Goal: Task Accomplishment & Management: Use online tool/utility

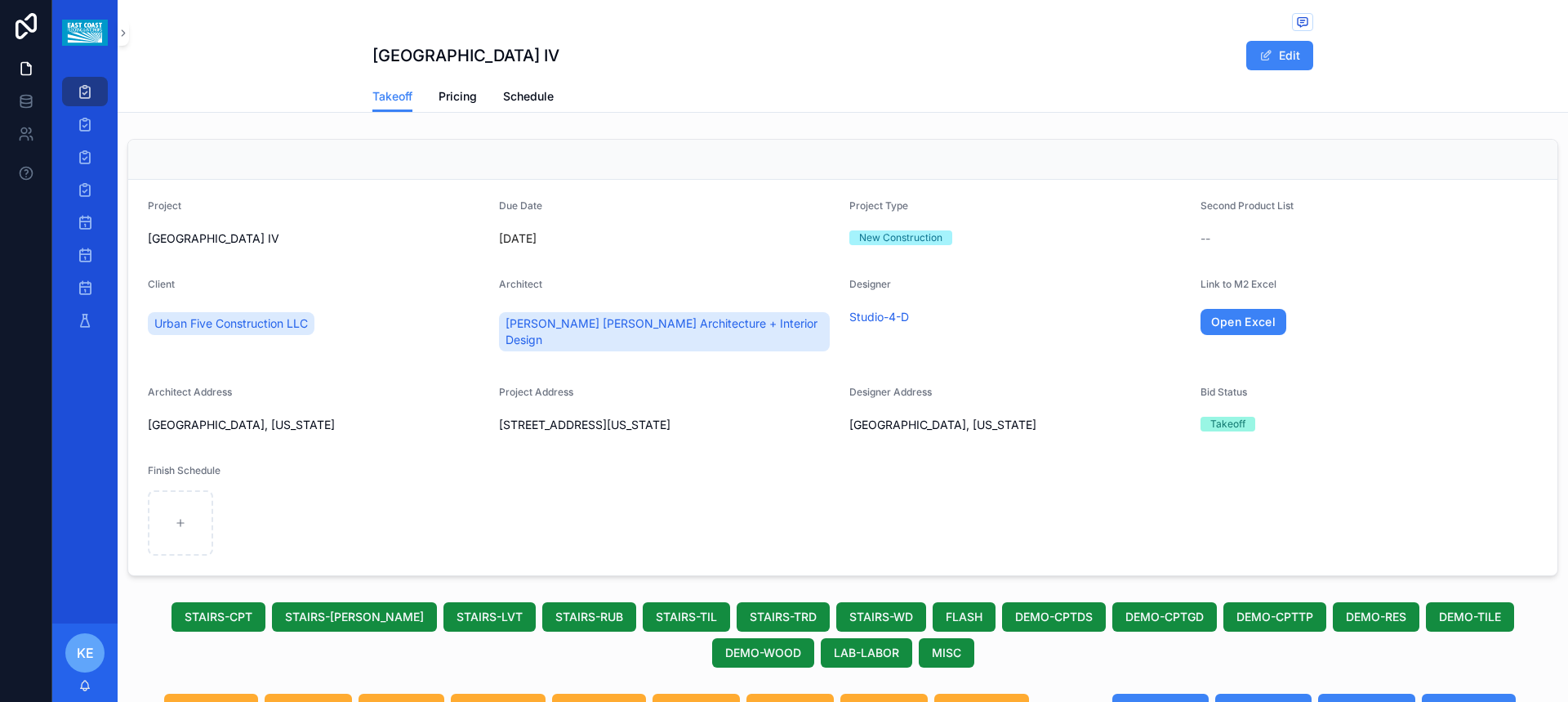
scroll to position [1715, 0]
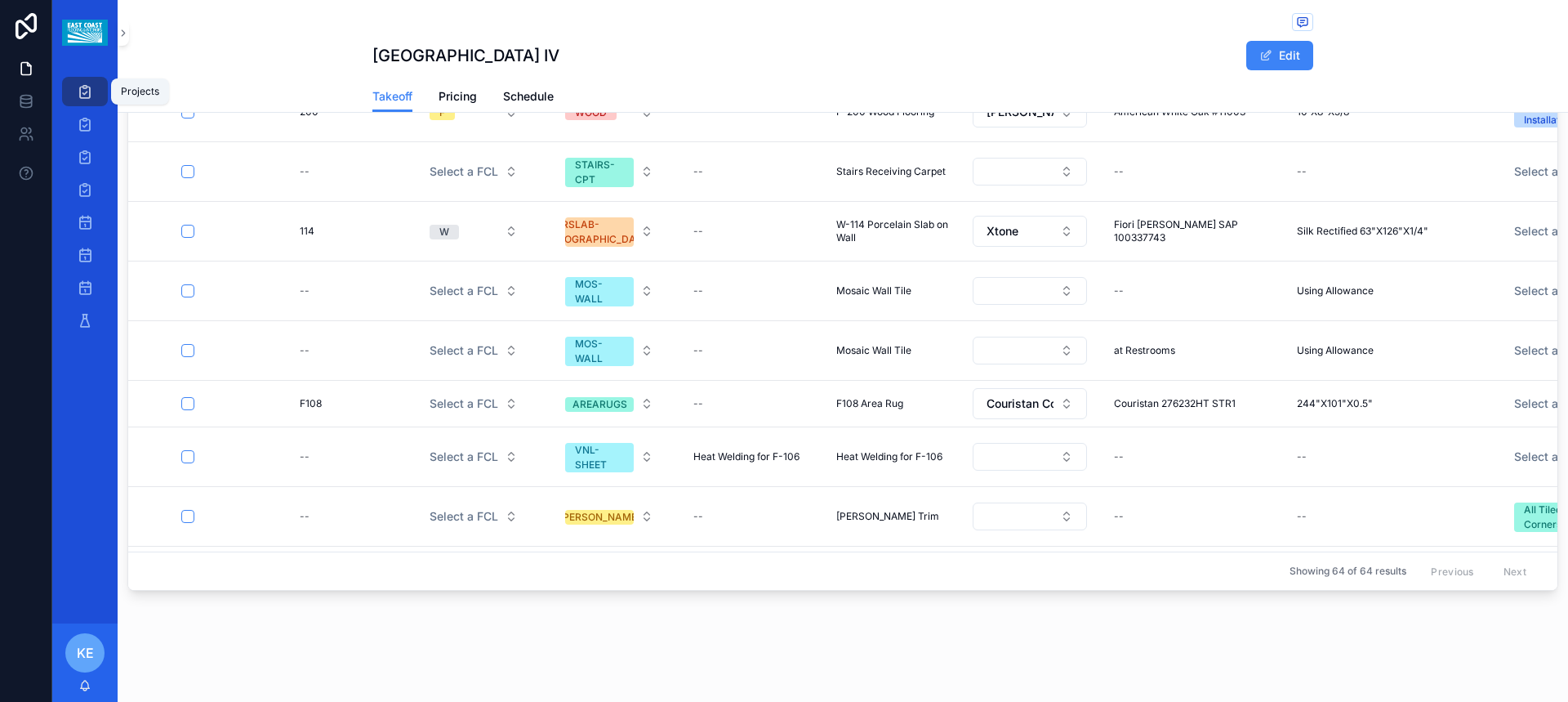
click at [91, 91] on icon "scrollable content" at bounding box center [84, 91] width 17 height 17
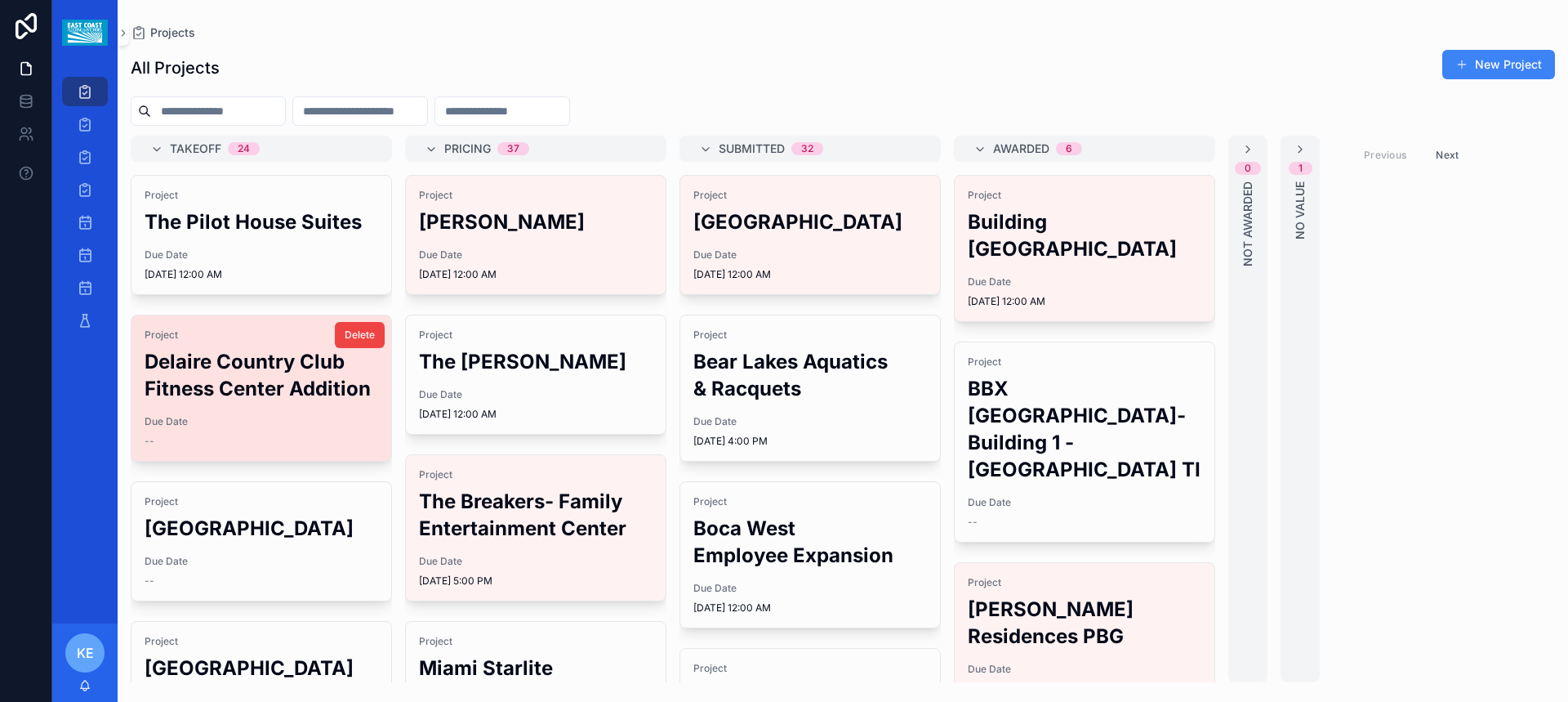
click at [263, 401] on h2 "Delaire Country Club Fitness Center Addition" at bounding box center [261, 374] width 234 height 54
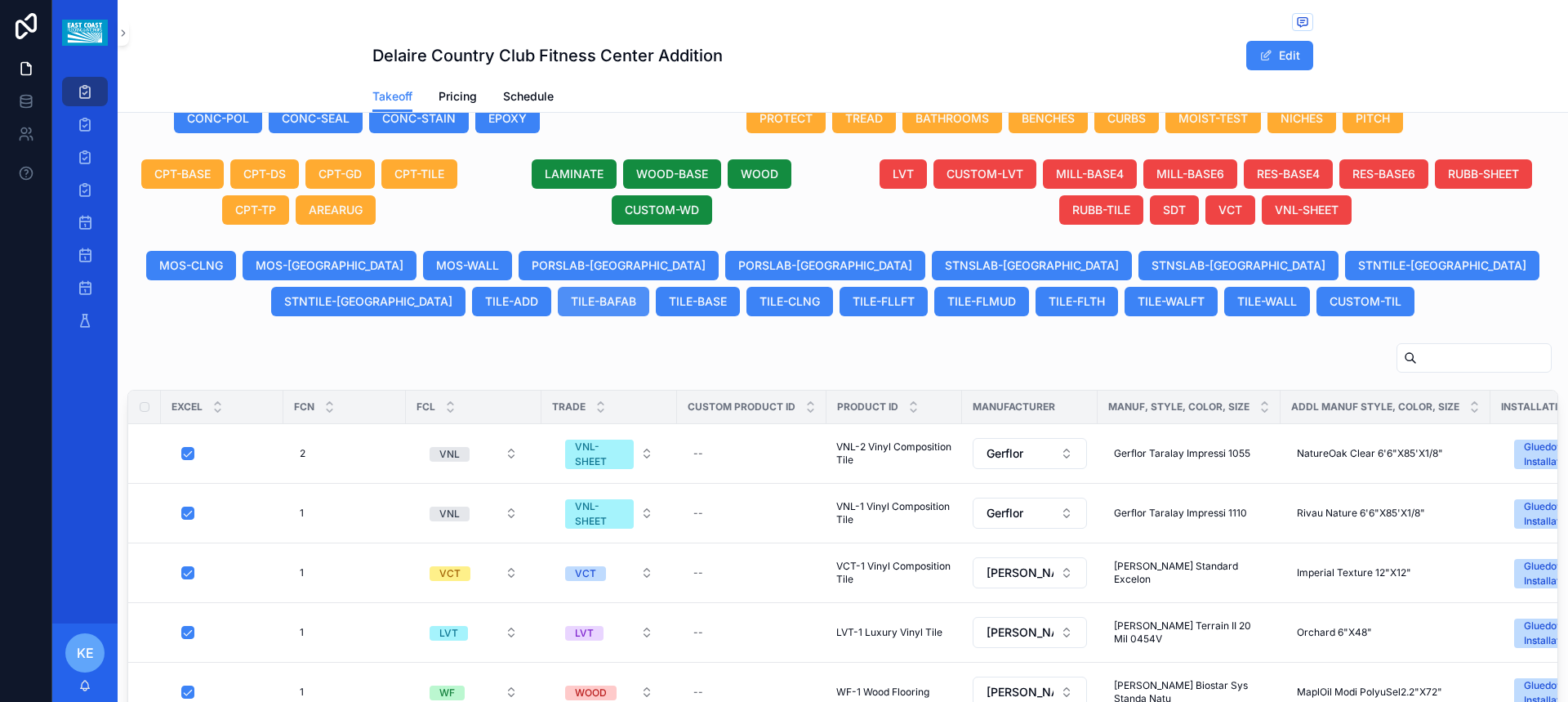
scroll to position [684, 0]
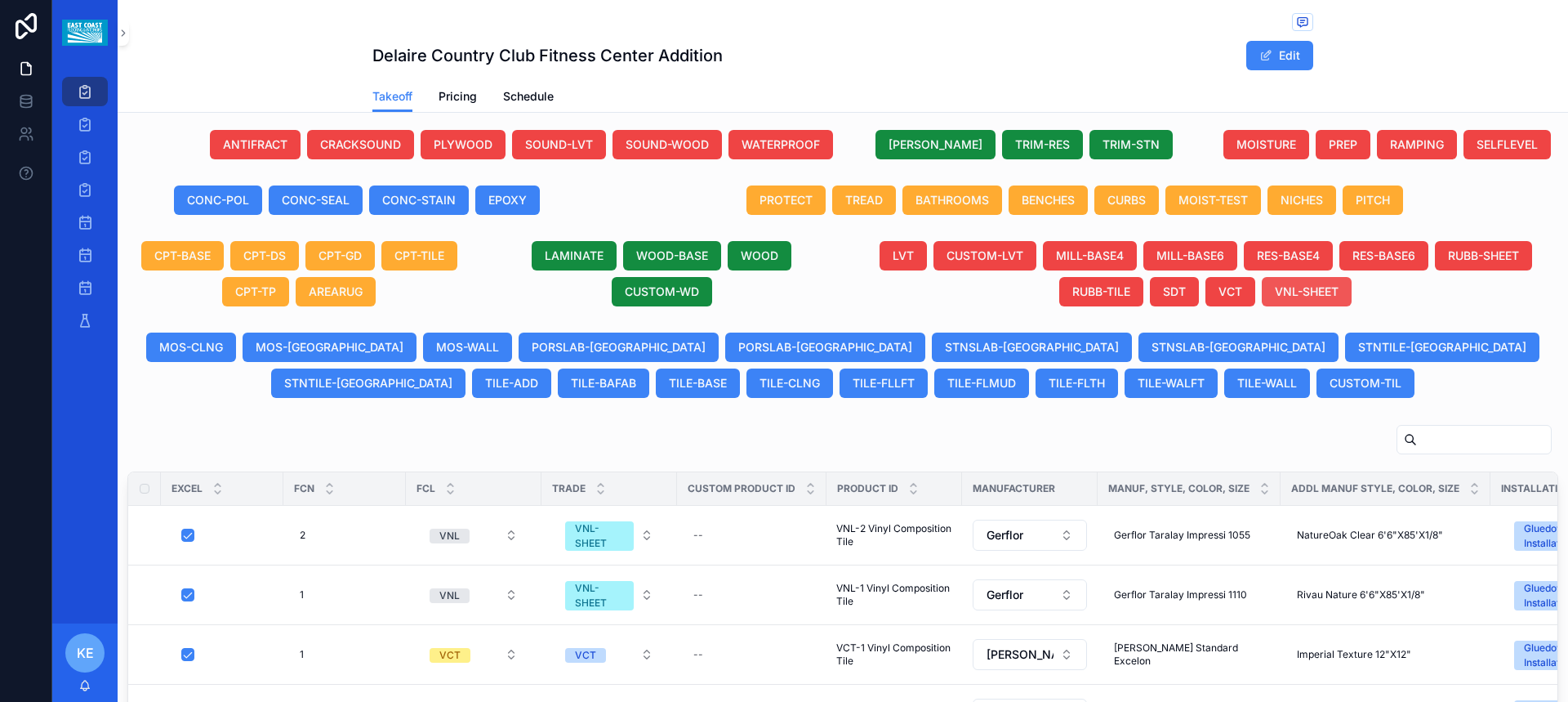
click at [1287, 294] on span "VNL-SHEET" at bounding box center [1306, 291] width 64 height 17
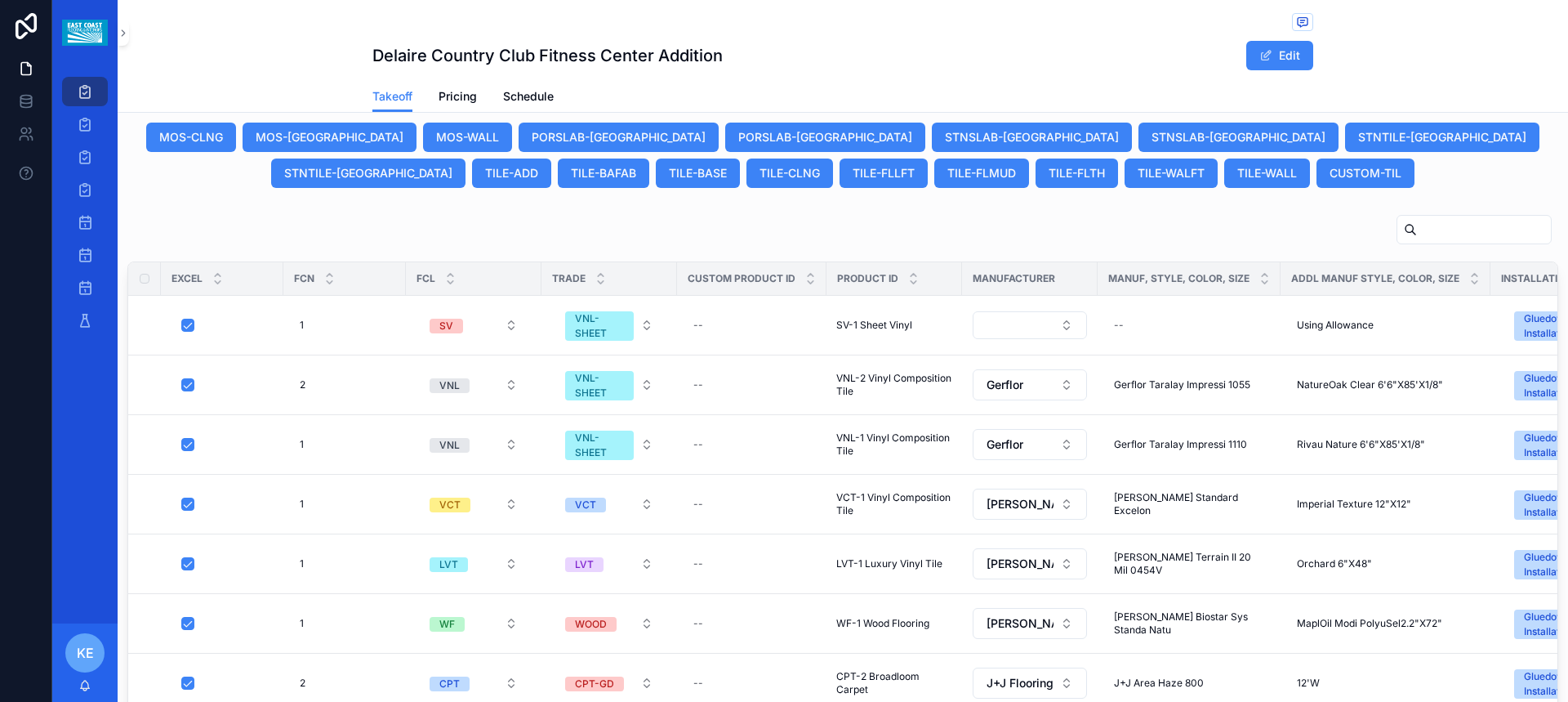
scroll to position [929, 0]
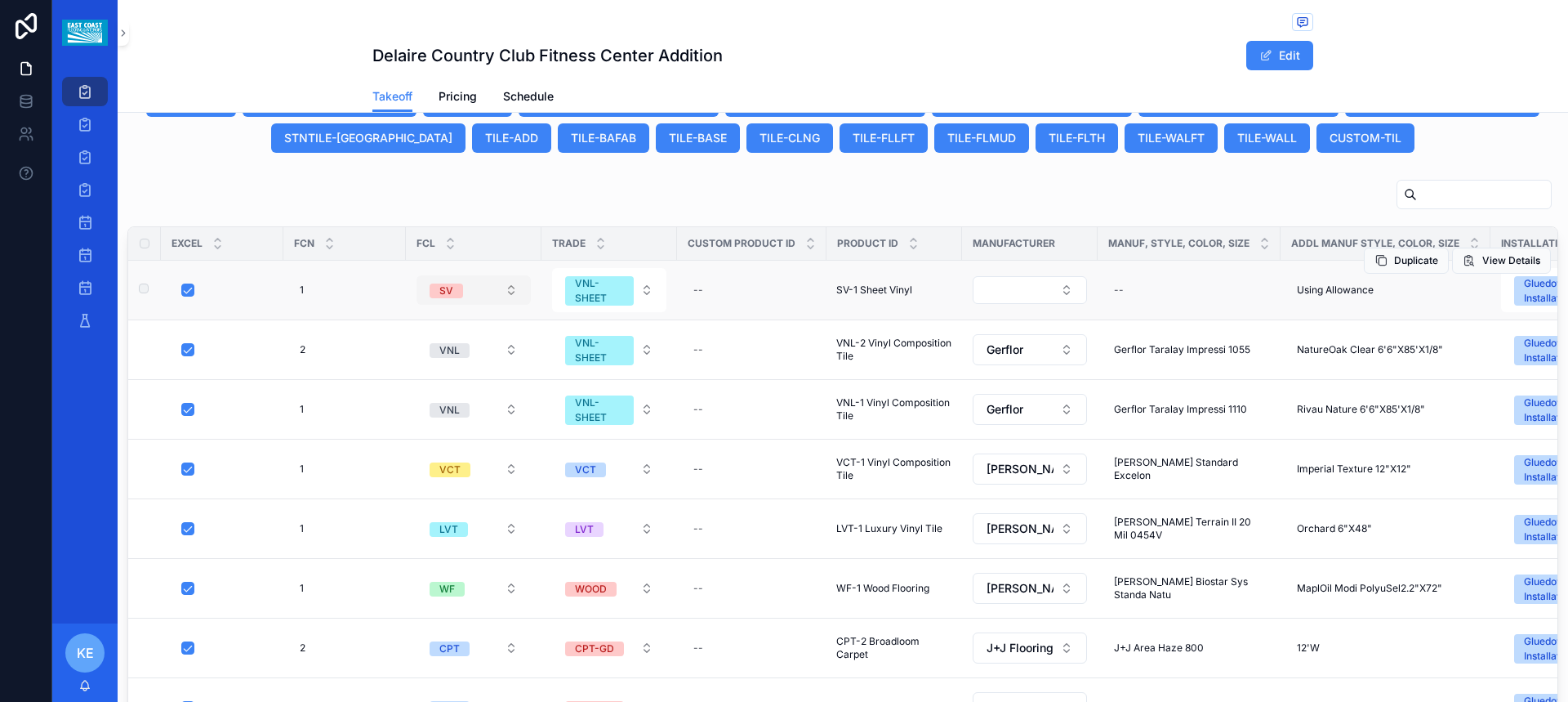
click at [514, 285] on button "SV" at bounding box center [473, 290] width 115 height 29
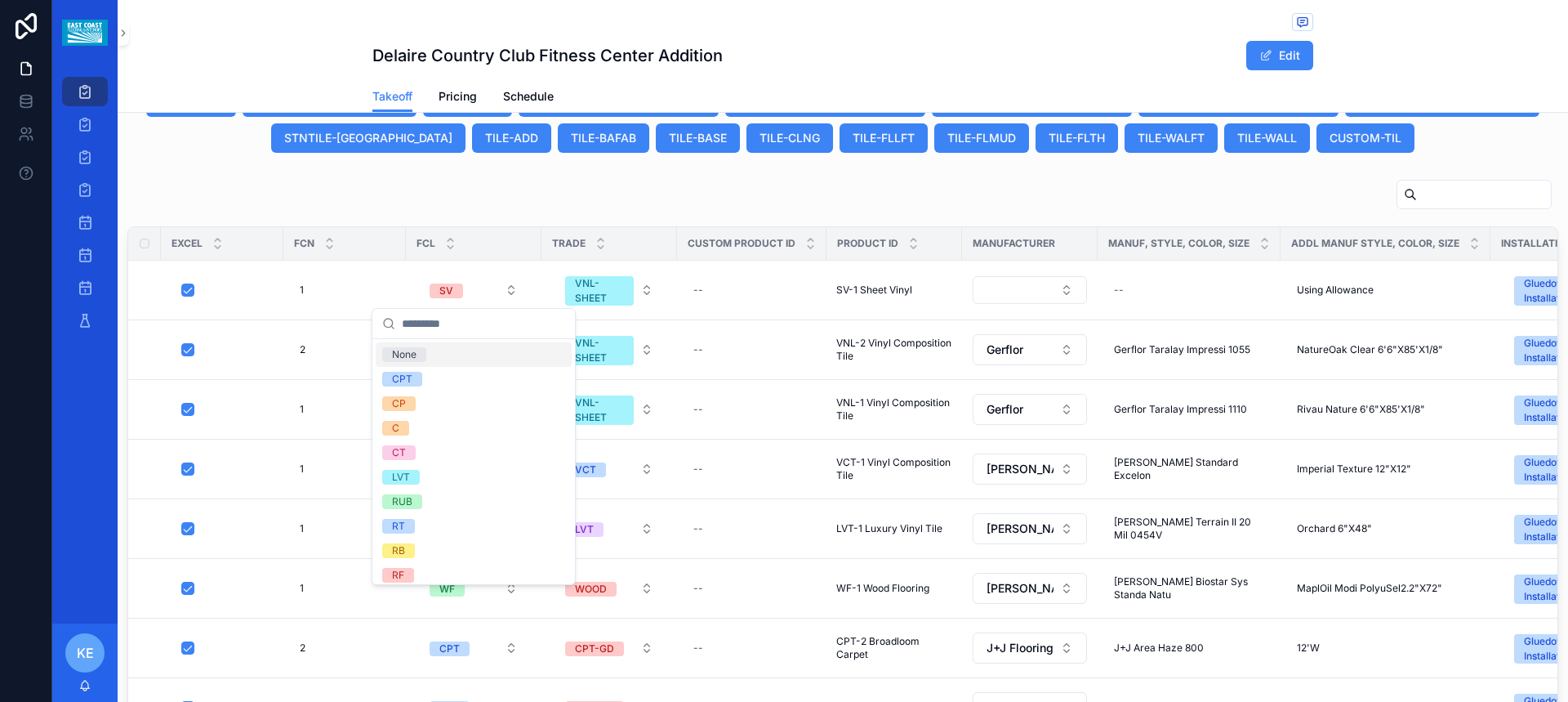
click at [461, 332] on input "scrollable content" at bounding box center [483, 323] width 163 height 29
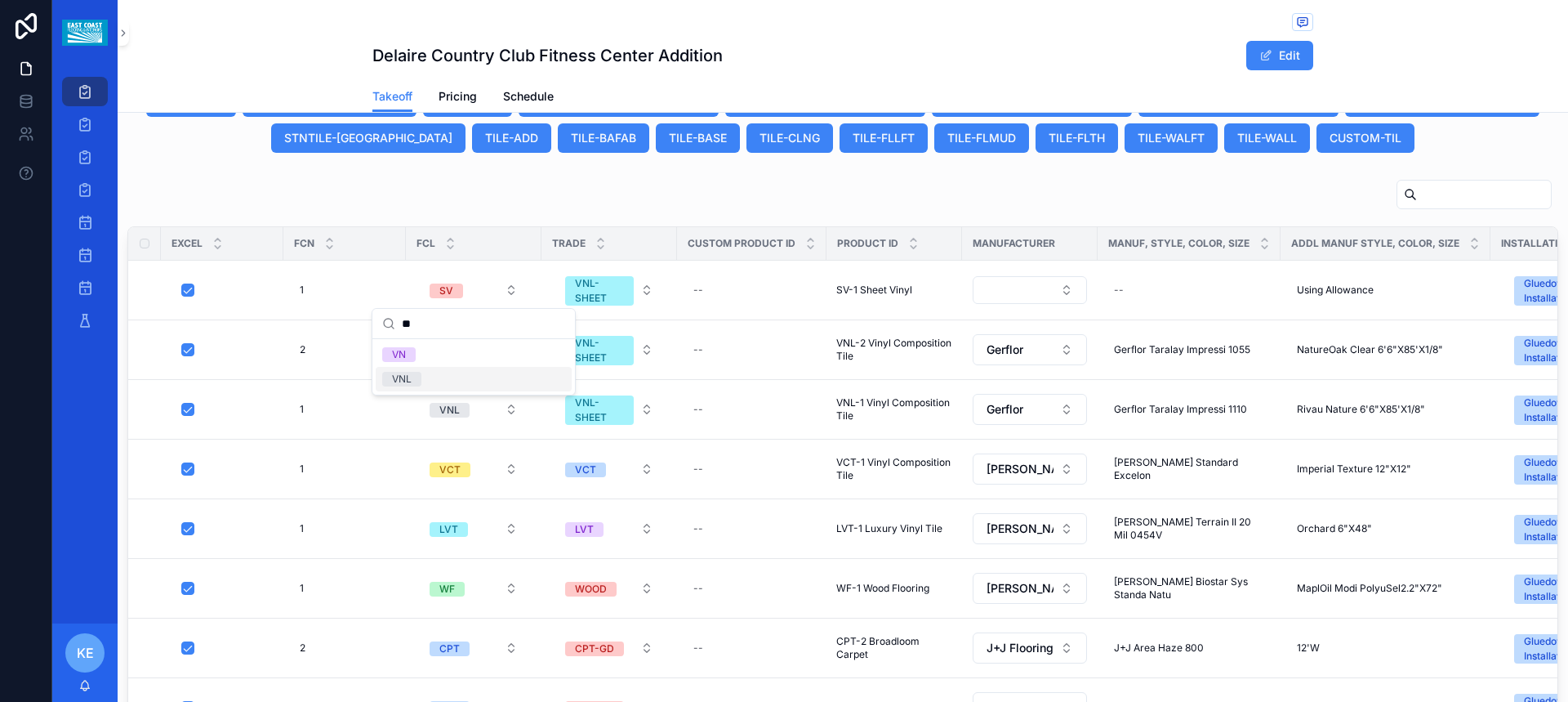
type input "**"
click at [407, 378] on div "VNL" at bounding box center [401, 379] width 20 height 15
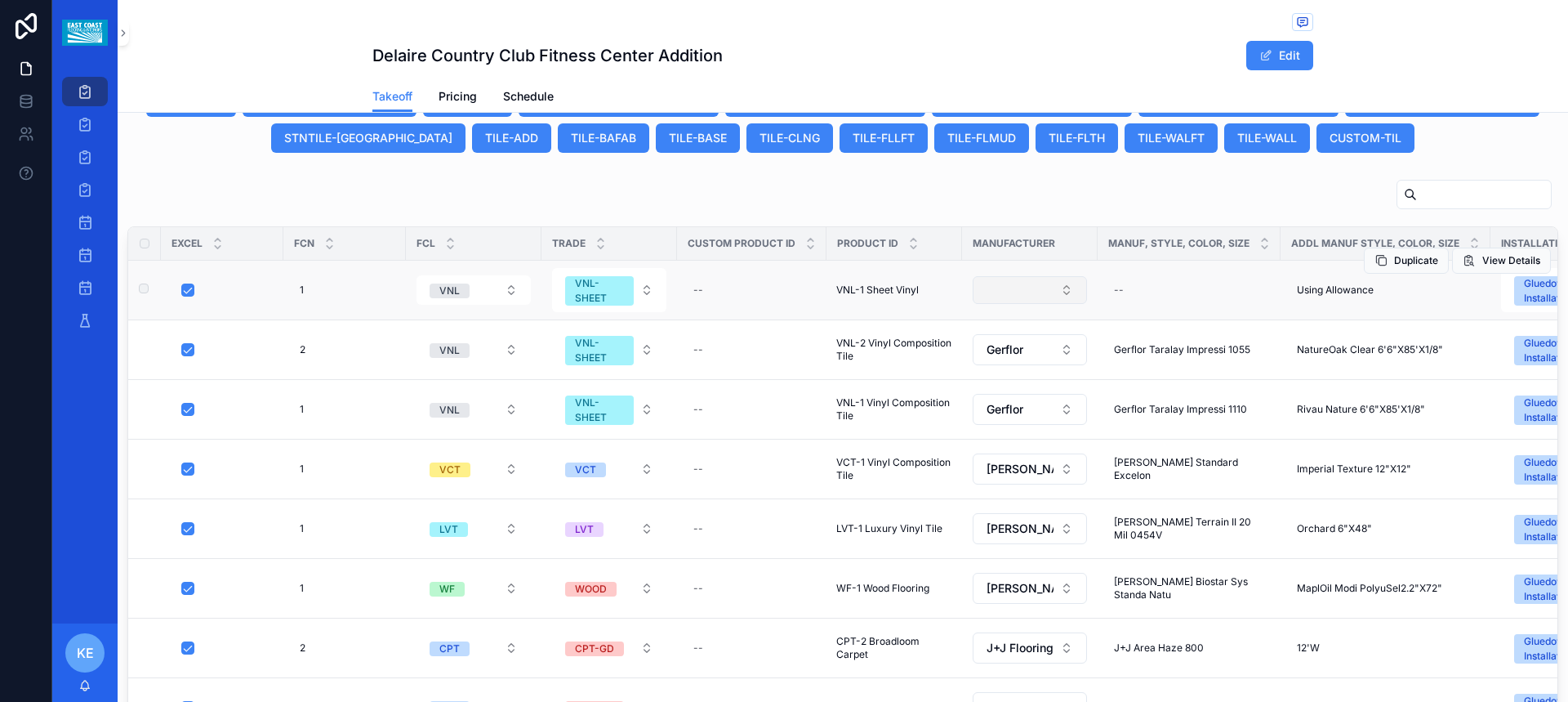
click at [1053, 288] on button "Select Button" at bounding box center [1029, 290] width 115 height 27
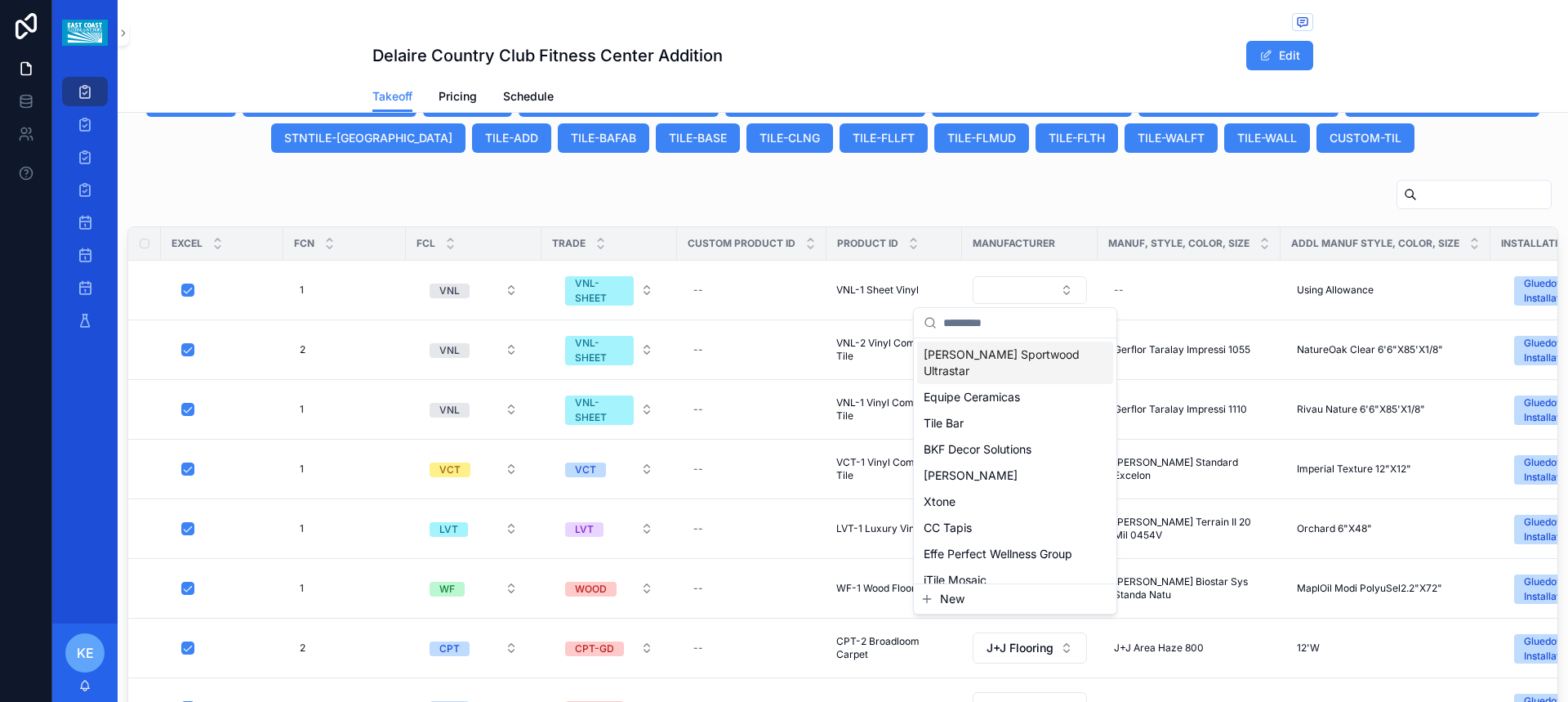
click at [981, 325] on input "scrollable content" at bounding box center [1024, 322] width 163 height 29
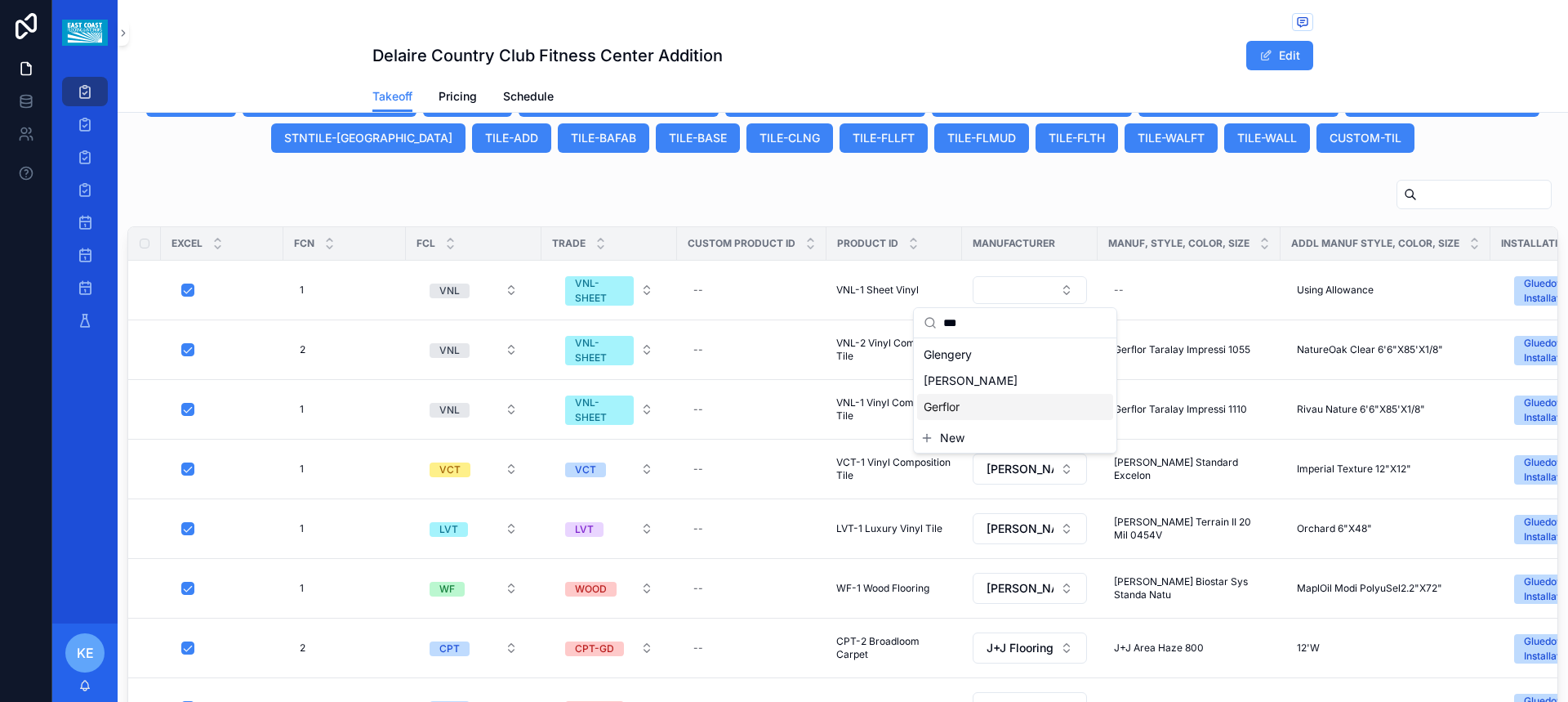
type input "***"
click at [959, 415] on div "Gerflor" at bounding box center [1015, 406] width 196 height 26
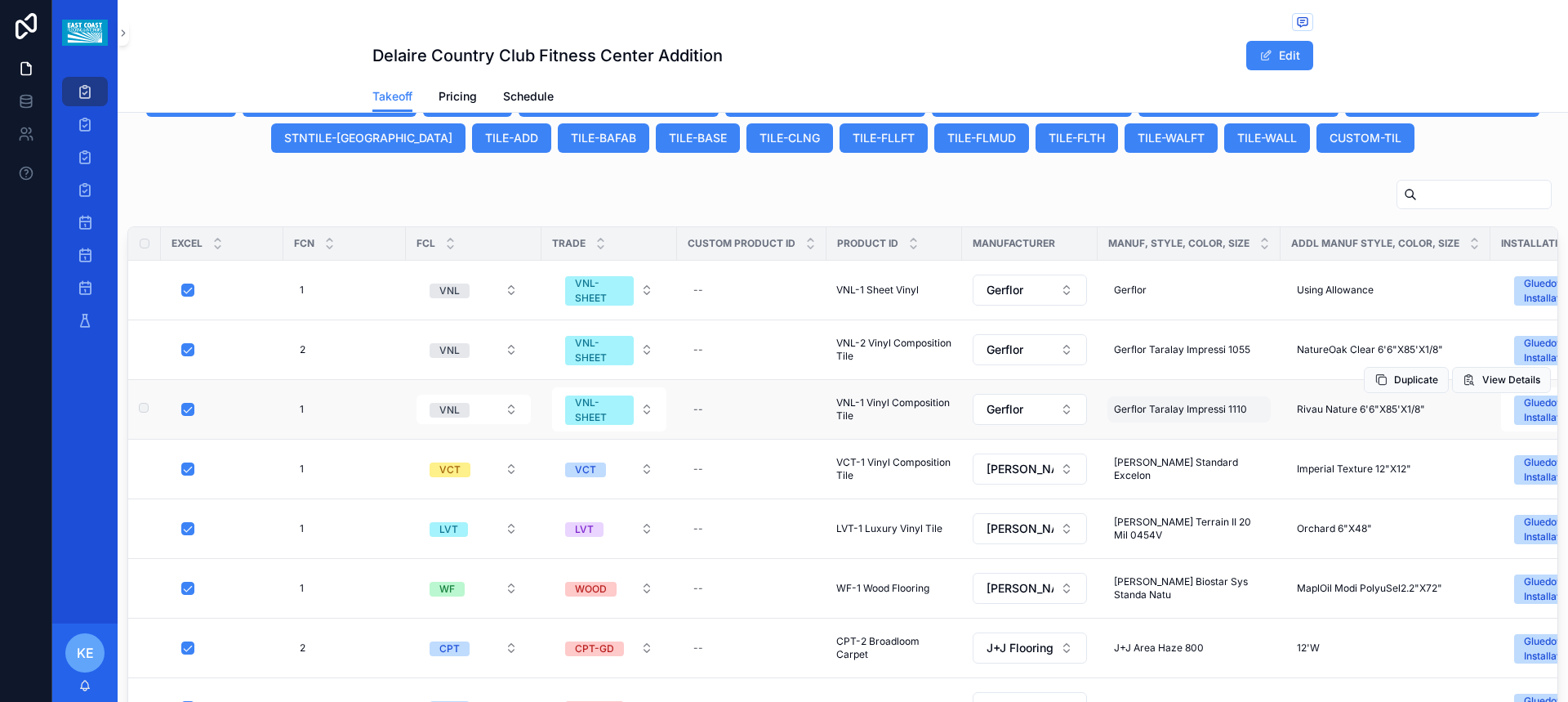
click at [1203, 421] on div "Gerflor Taralay Impressi 1110 Gerflor Taralay Impressi 1110" at bounding box center [1188, 409] width 163 height 26
drag, startPoint x: 1135, startPoint y: 434, endPoint x: 1247, endPoint y: 434, distance: 112.0
click at [1247, 434] on input "**********" at bounding box center [1178, 432] width 155 height 23
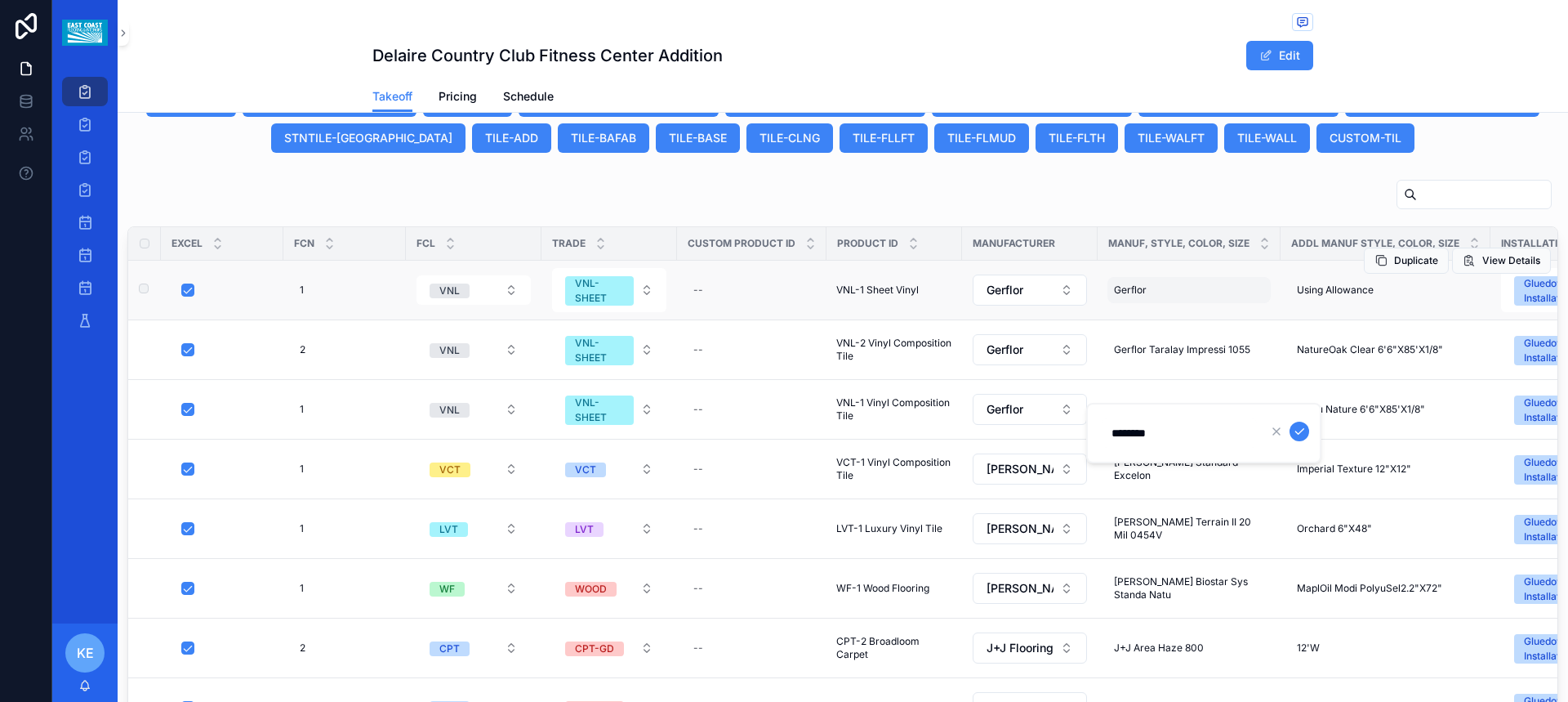
type input "*******"
click at [1174, 288] on div "Gerflor Gerflor" at bounding box center [1188, 290] width 163 height 26
type input "**********"
click button "scrollable content" at bounding box center [1299, 312] width 20 height 20
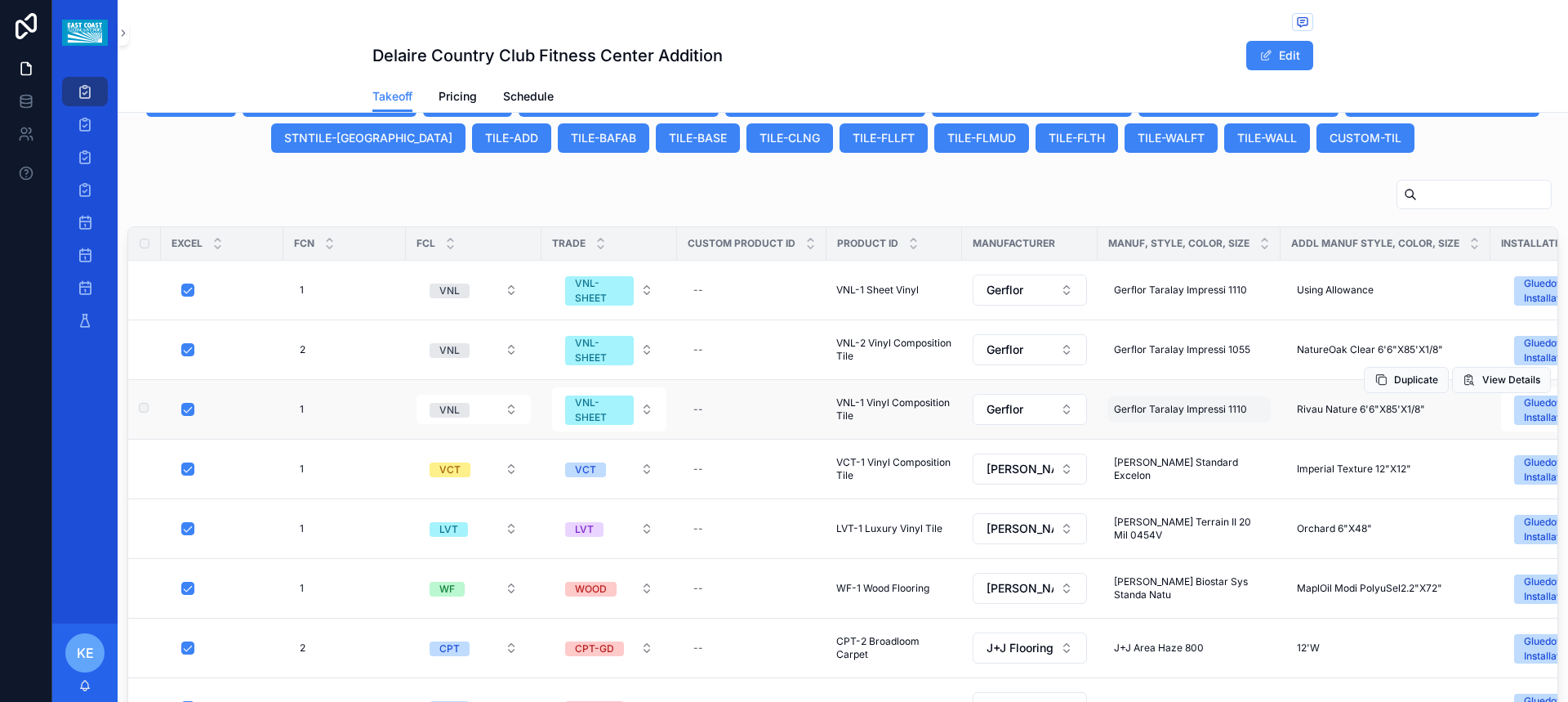
click at [1186, 411] on span "Gerflor Taralay Impressi 1110" at bounding box center [1180, 408] width 133 height 13
click button "scrollable content" at bounding box center [1299, 431] width 20 height 20
click at [1366, 414] on span "Rivau Nature 6'6"X85'X1/8"" at bounding box center [1360, 408] width 128 height 13
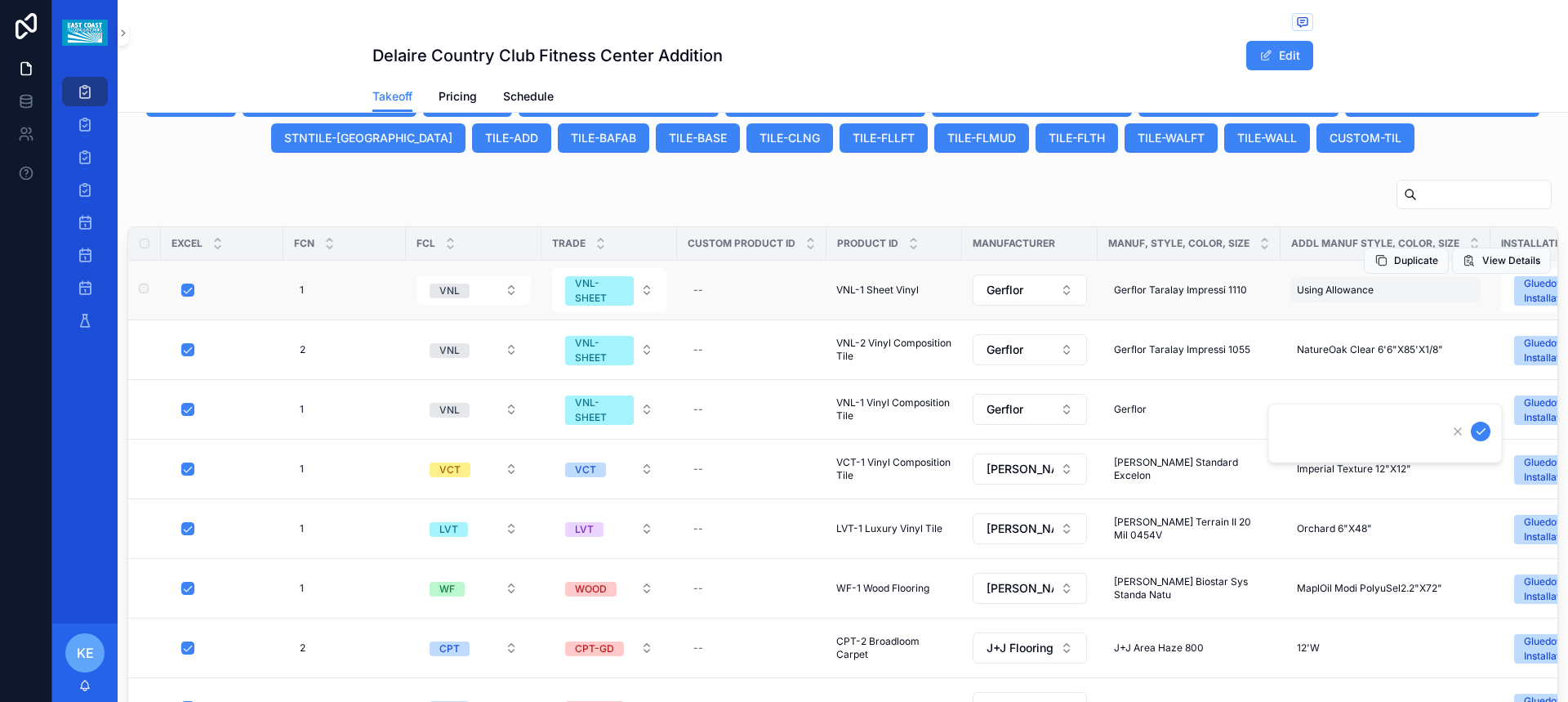
click at [1302, 284] on span "Using Allowance" at bounding box center [1335, 289] width 76 height 13
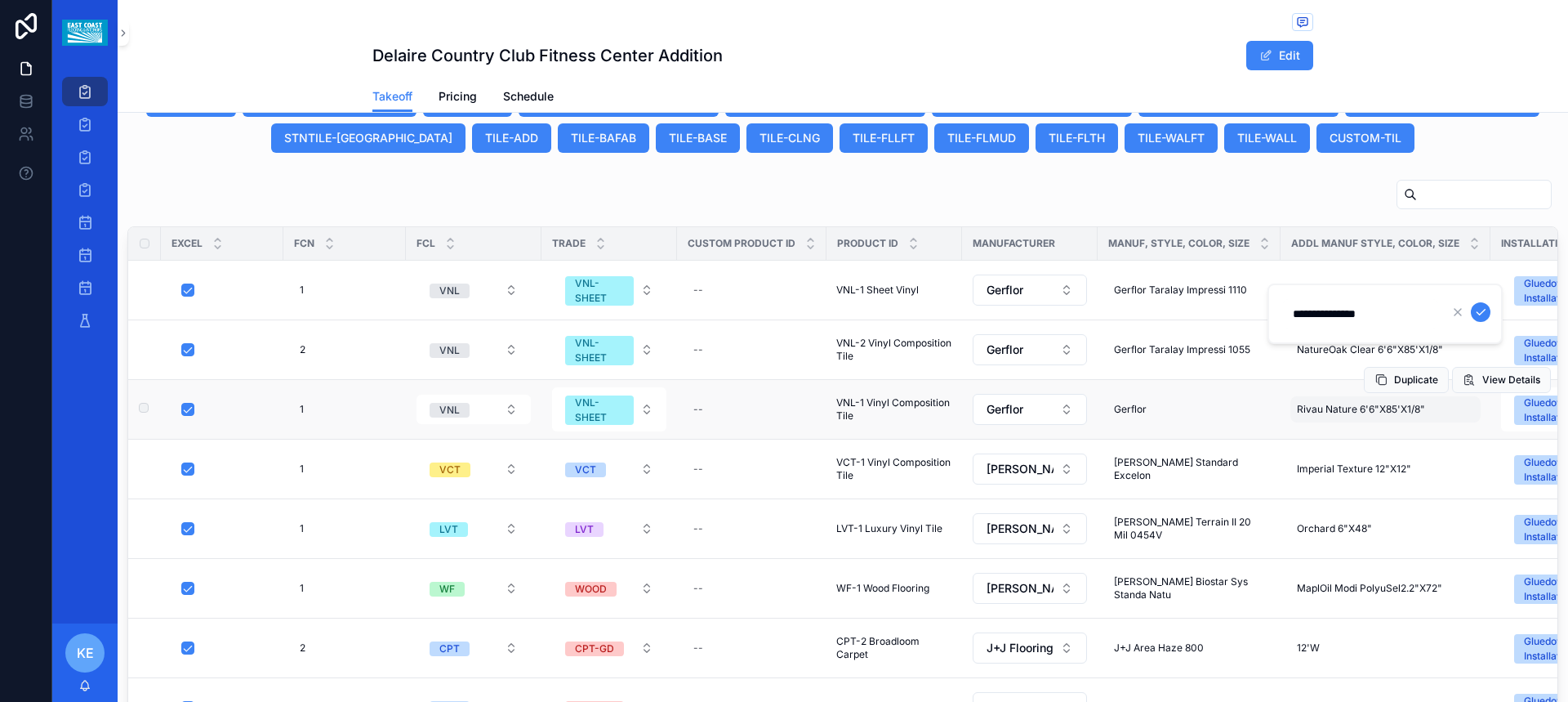
click at [1310, 415] on span "Rivau Nature 6'6"X85'X1/8"" at bounding box center [1360, 408] width 128 height 13
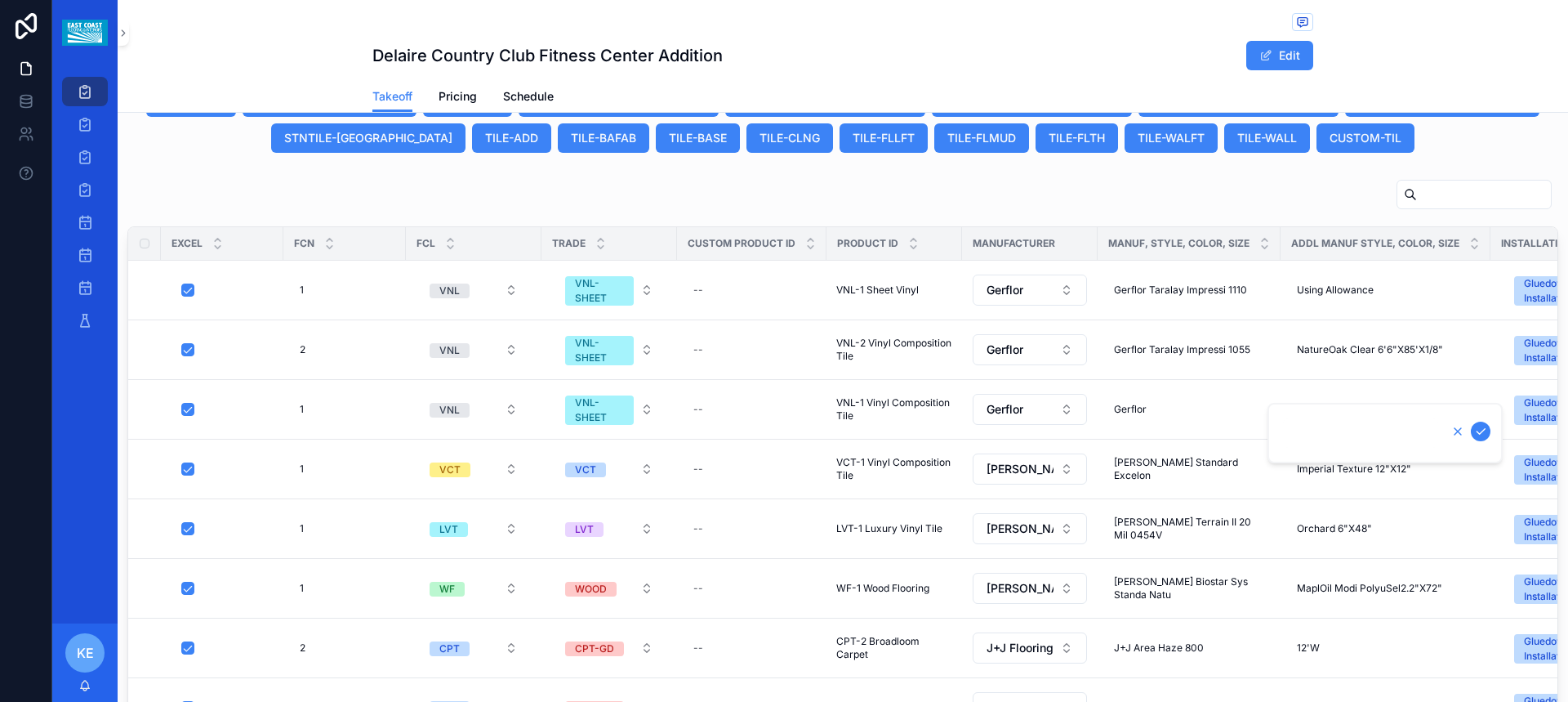
click at [1454, 431] on icon "scrollable content" at bounding box center [1456, 431] width 13 height 13
type input "**********"
click at [1316, 413] on span "Rivau Nature 6'6"X85'X1/8"" at bounding box center [1360, 408] width 128 height 13
click at [1308, 288] on span "Using Allowance" at bounding box center [1335, 289] width 76 height 13
type input "**********"
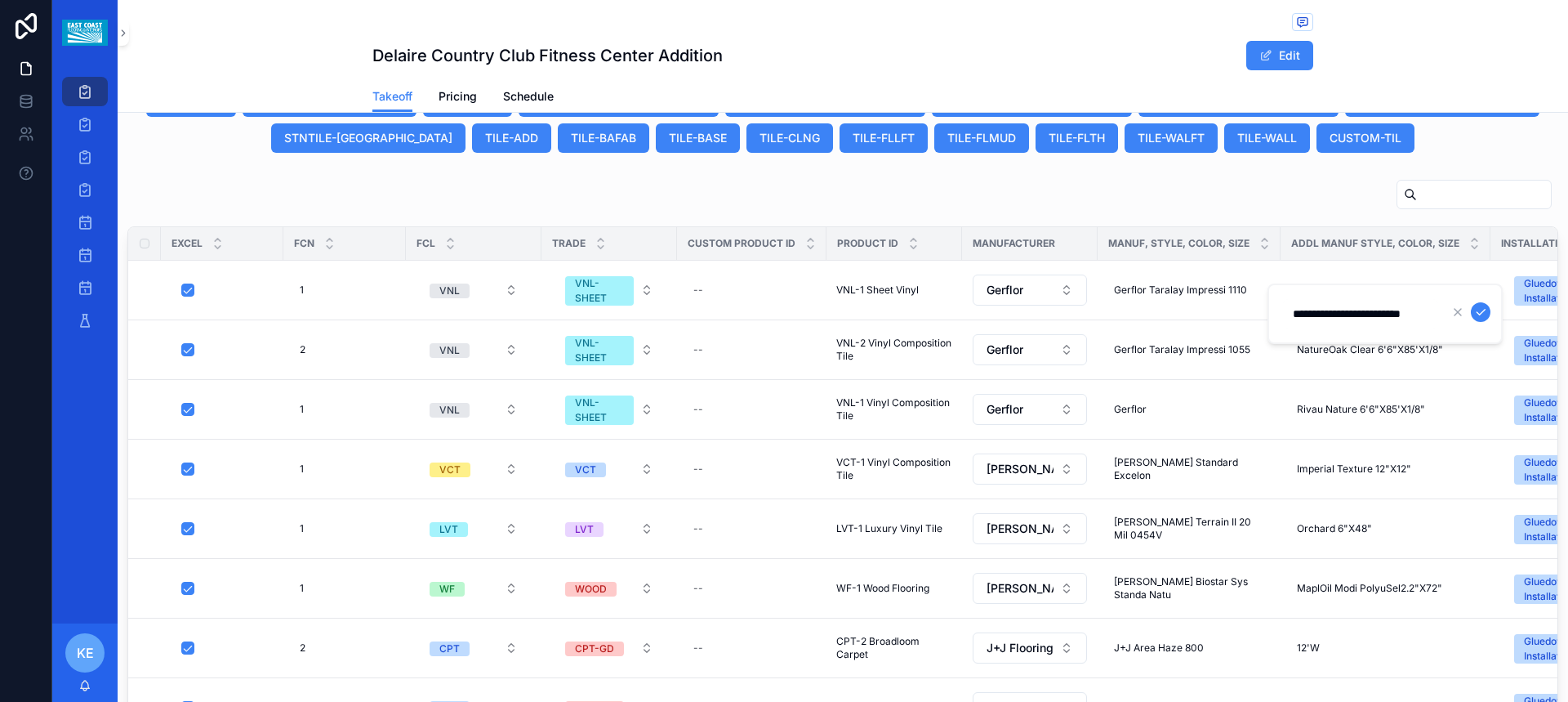
scroll to position [0, 13]
click button "scrollable content" at bounding box center [1480, 312] width 20 height 20
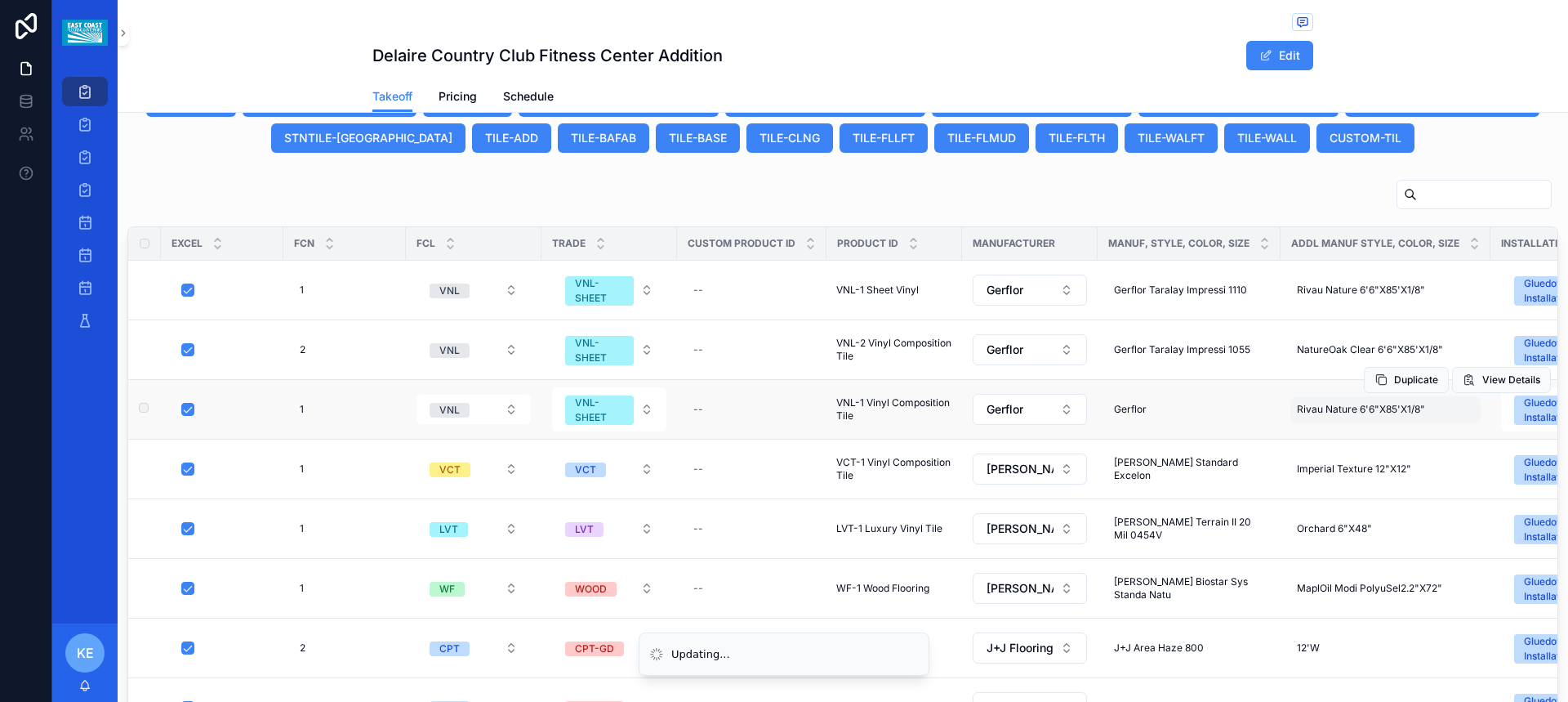
click at [1341, 413] on span "Rivau Nature 6'6"X85'X1/8"" at bounding box center [1360, 408] width 128 height 13
click button "scrollable content" at bounding box center [1480, 431] width 20 height 20
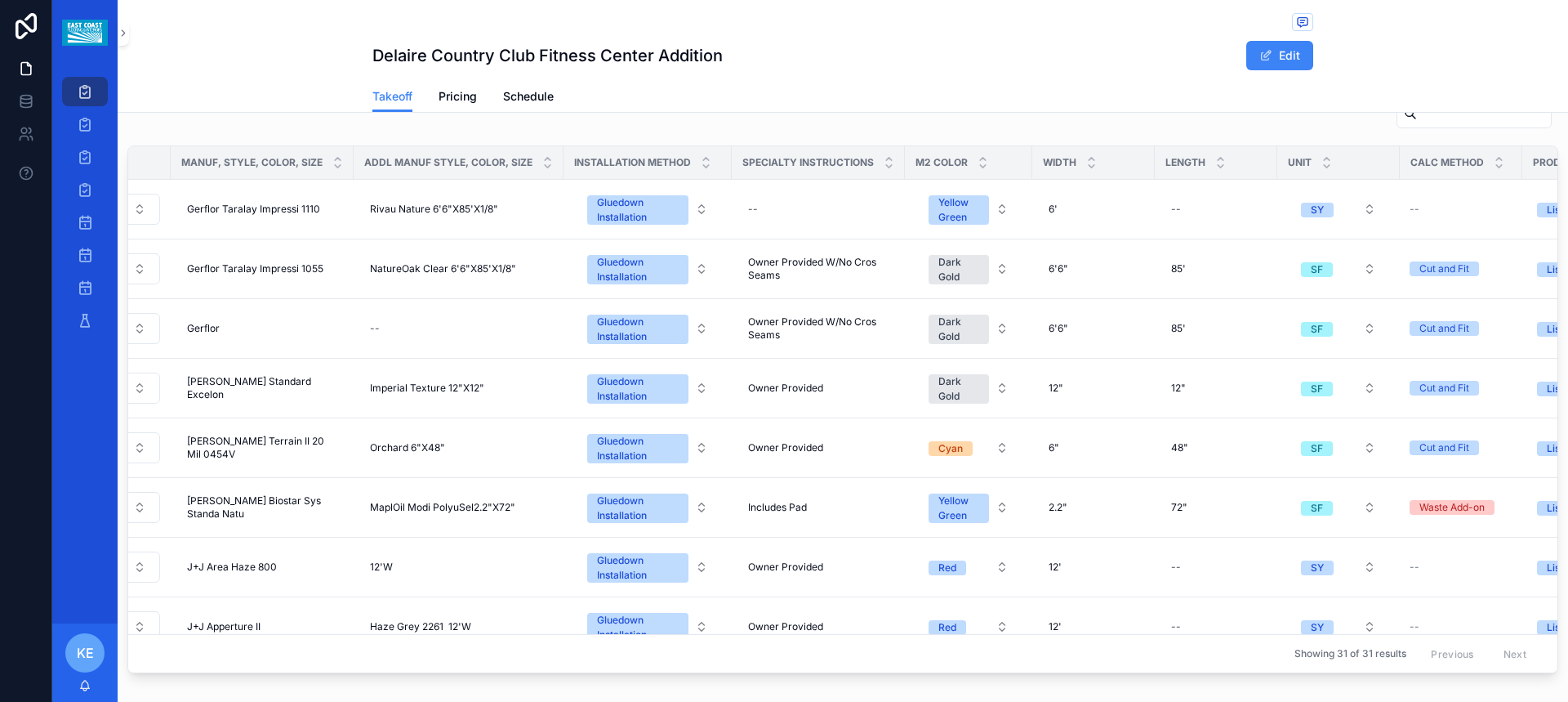
scroll to position [0, 938]
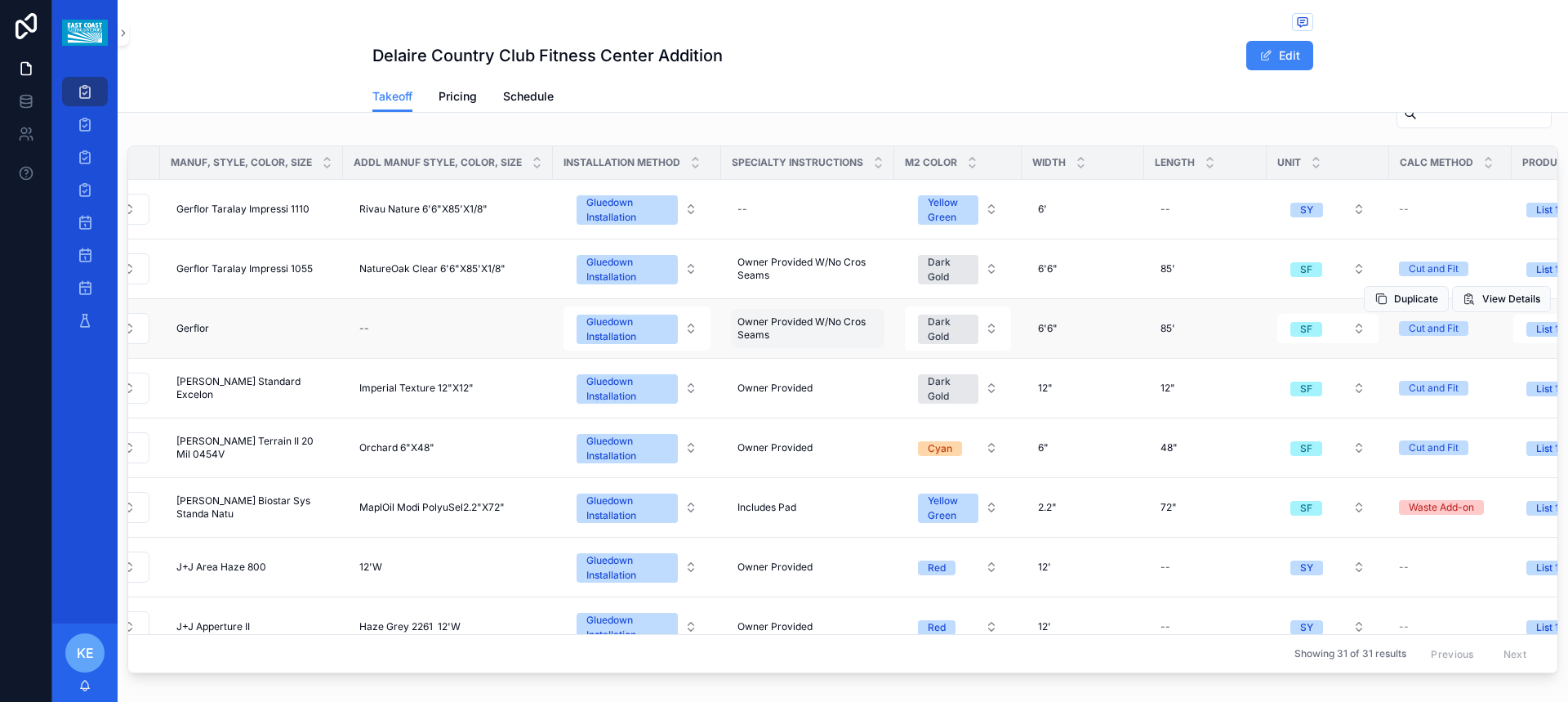
click at [776, 334] on span "Owner Provided W/No Cros Seams" at bounding box center [807, 328] width 140 height 26
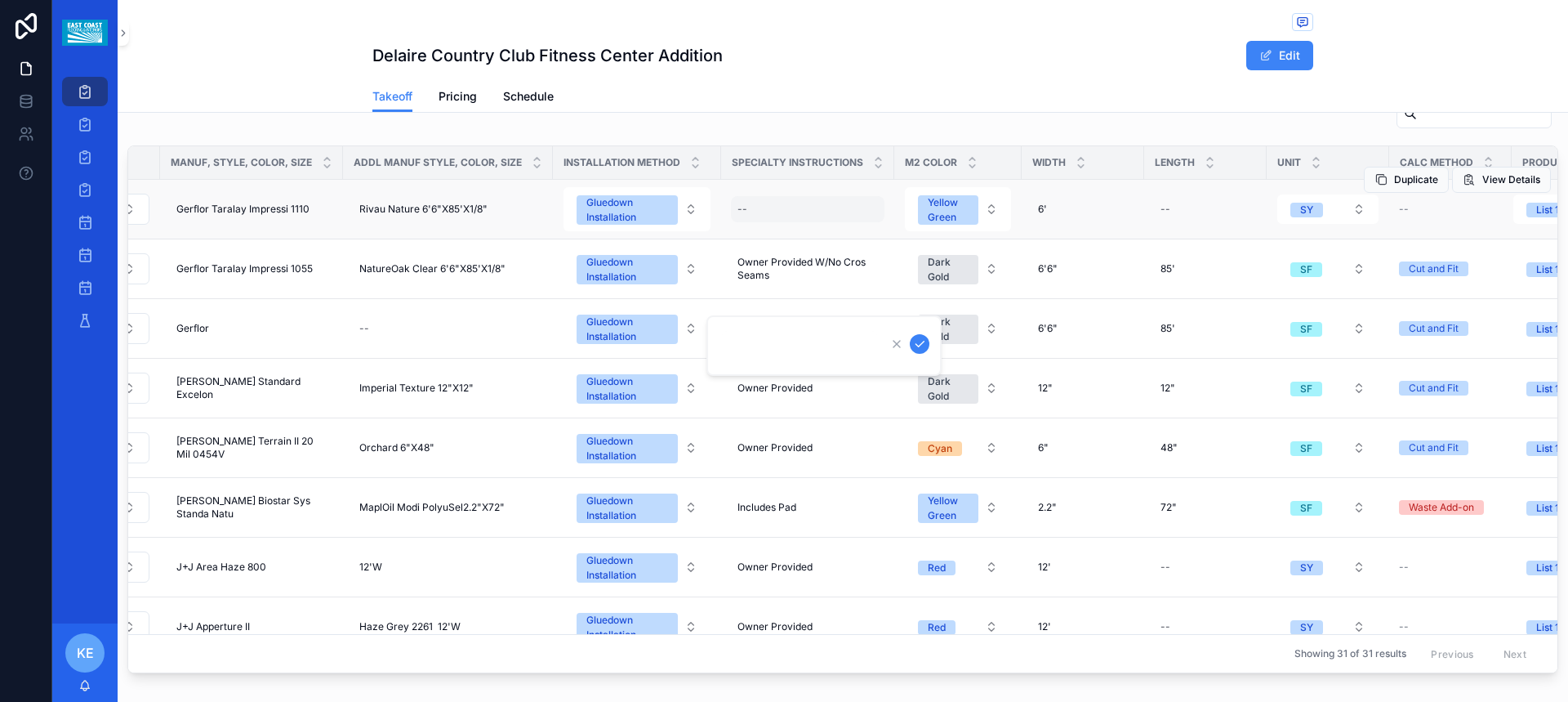
click at [731, 202] on div "--" at bounding box center [807, 209] width 154 height 26
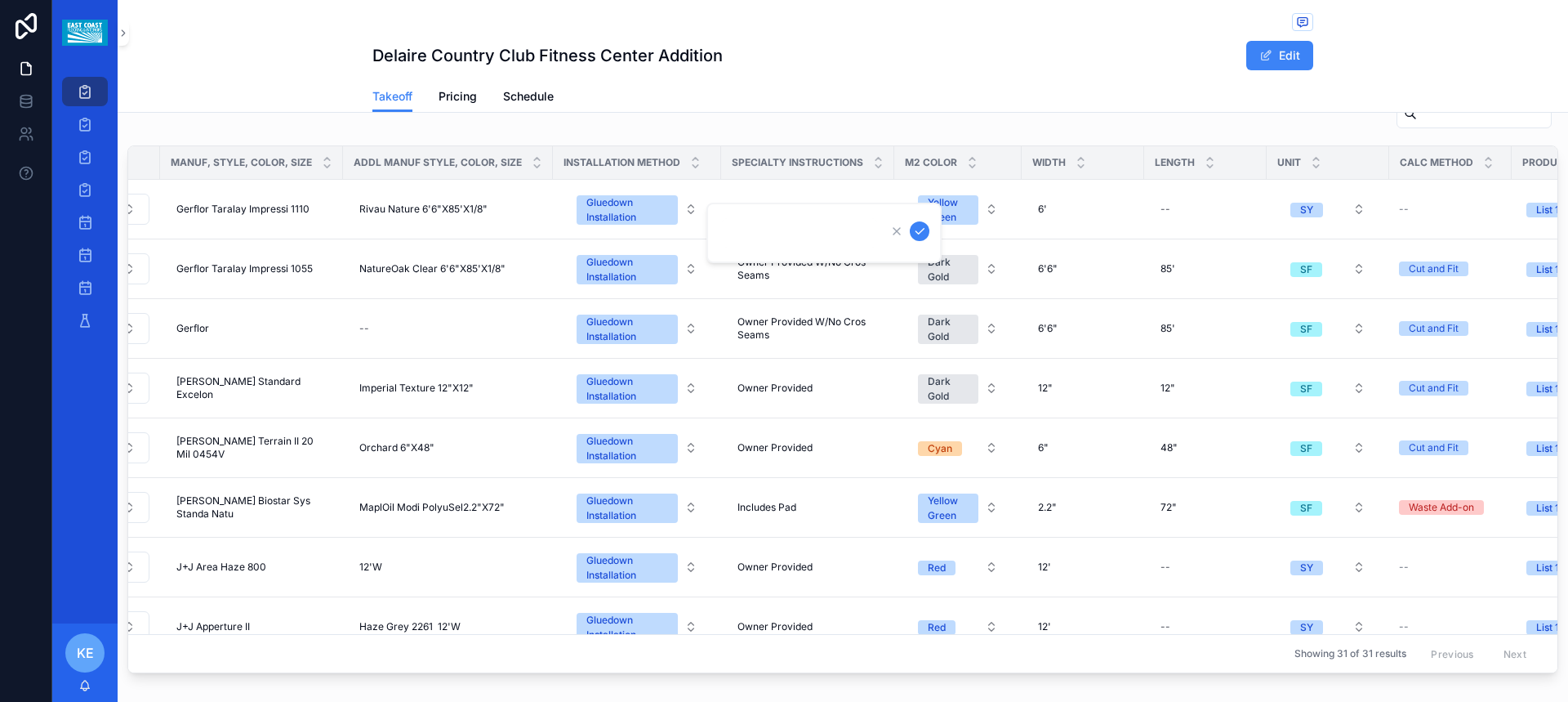
type input "**********"
click button "scrollable content" at bounding box center [919, 231] width 20 height 20
click at [770, 339] on span "Owner Provided W/No Cros Seams" at bounding box center [807, 328] width 140 height 26
click button "scrollable content" at bounding box center [919, 344] width 20 height 20
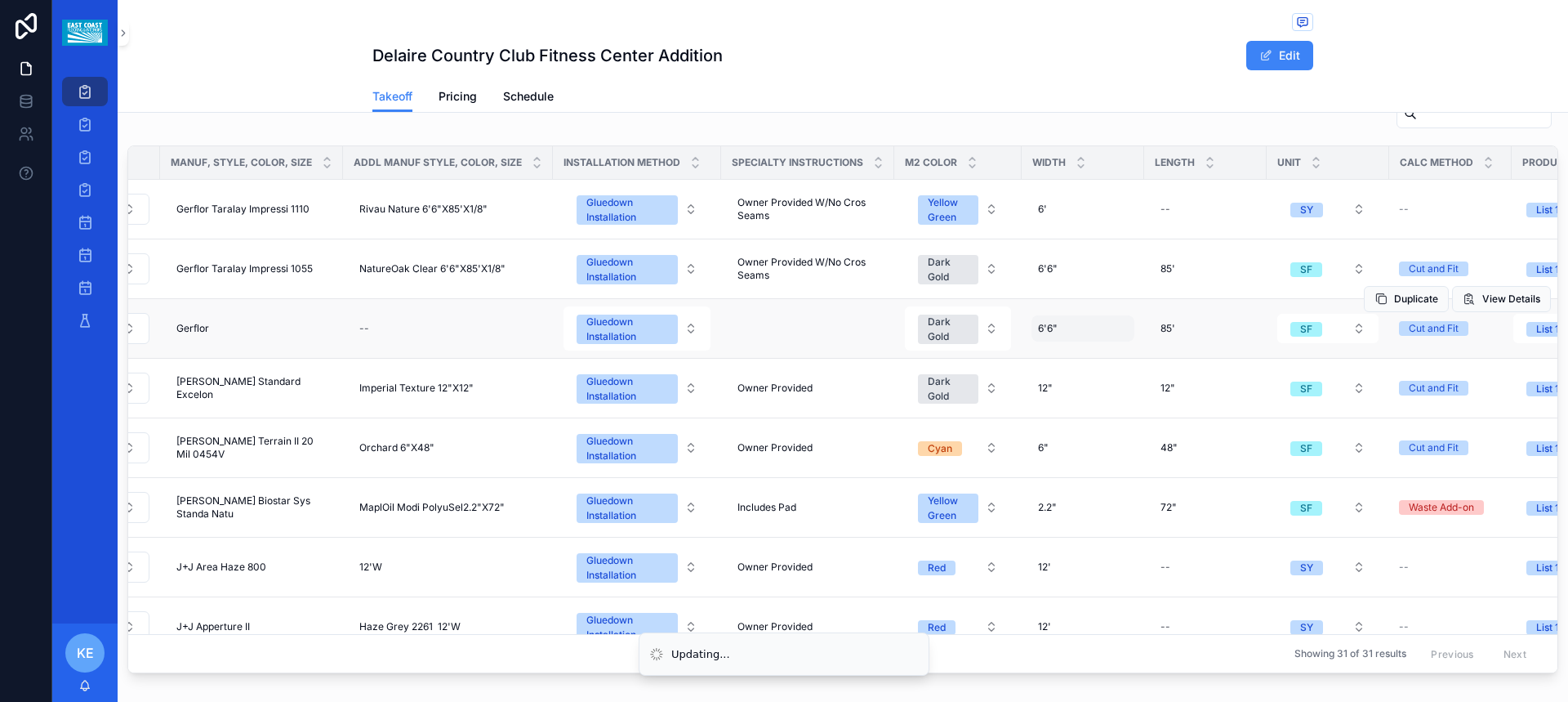
click at [1042, 333] on div "6'6" 6'6"" at bounding box center [1083, 328] width 103 height 26
click at [1055, 338] on div "6'6" 6'6"" at bounding box center [1083, 328] width 103 height 26
click button "scrollable content" at bounding box center [1220, 351] width 20 height 20
click at [1040, 206] on div "6' 6'" at bounding box center [1083, 209] width 103 height 26
click at [1040, 207] on div "6' 6'" at bounding box center [1083, 209] width 103 height 26
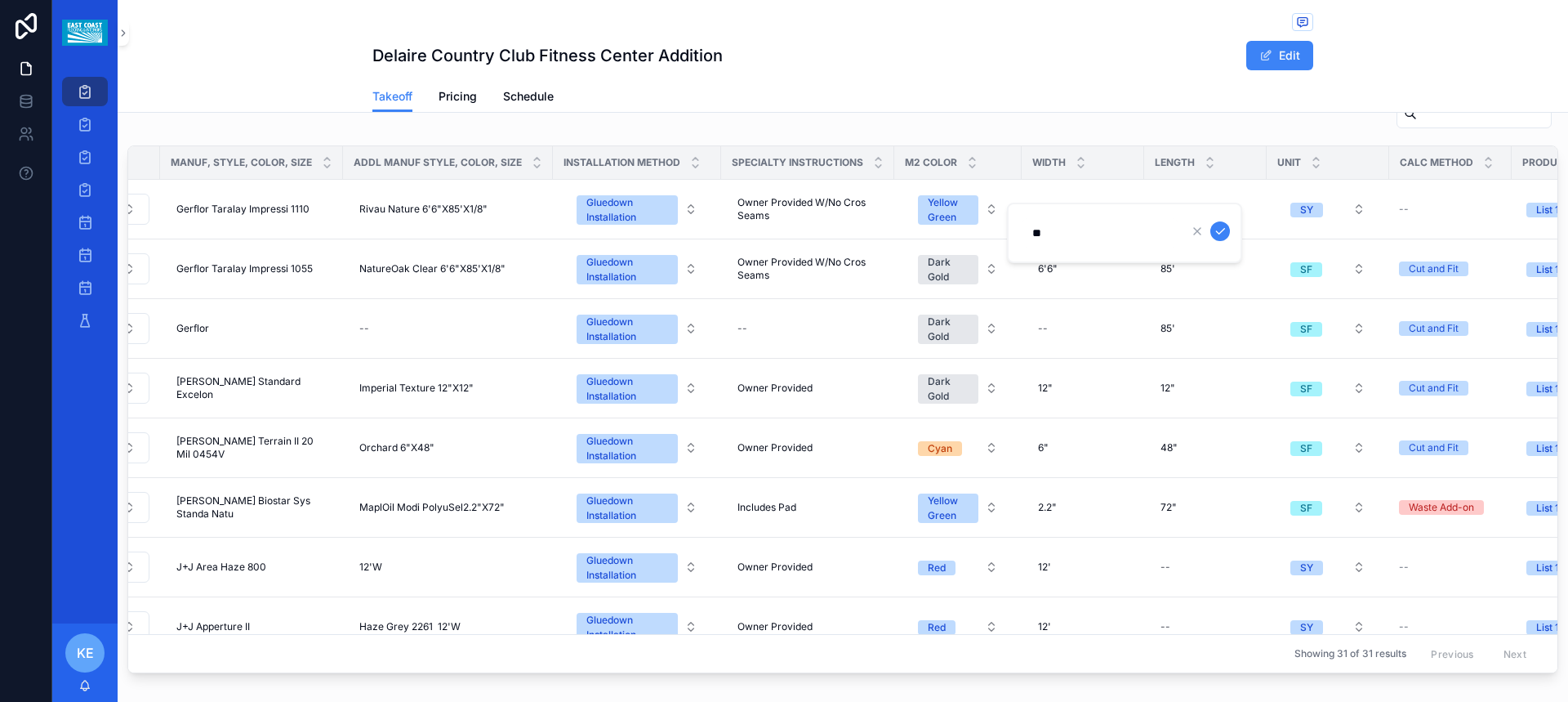
type input "****"
click button "scrollable content" at bounding box center [1220, 231] width 20 height 20
click at [1160, 328] on span "85'" at bounding box center [1167, 328] width 15 height 13
drag, startPoint x: 1176, startPoint y: 348, endPoint x: 1145, endPoint y: 348, distance: 31.0
click at [1145, 348] on input "***" at bounding box center [1222, 351] width 155 height 23
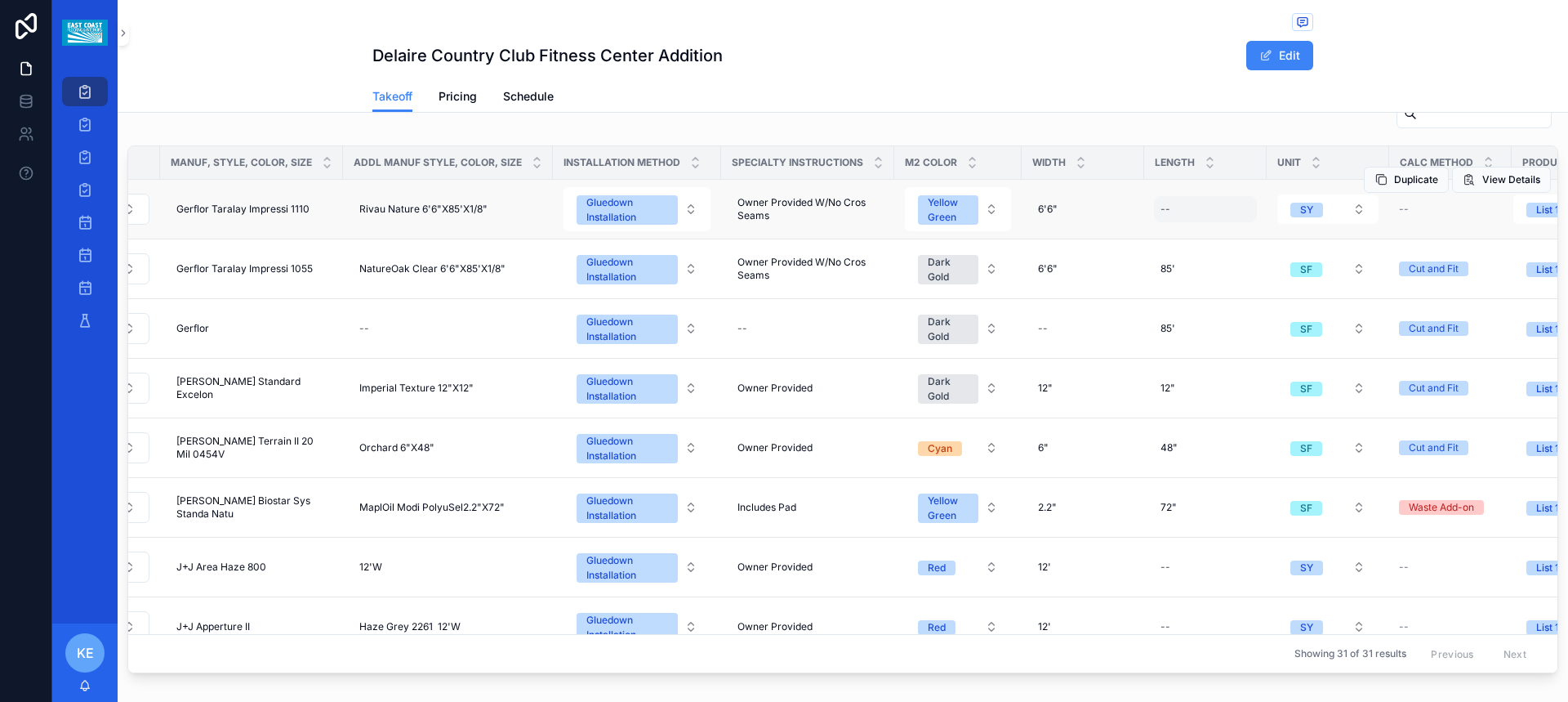
click at [1155, 214] on div "--" at bounding box center [1205, 209] width 103 height 26
type input "***"
click button "scrollable content" at bounding box center [1342, 231] width 20 height 20
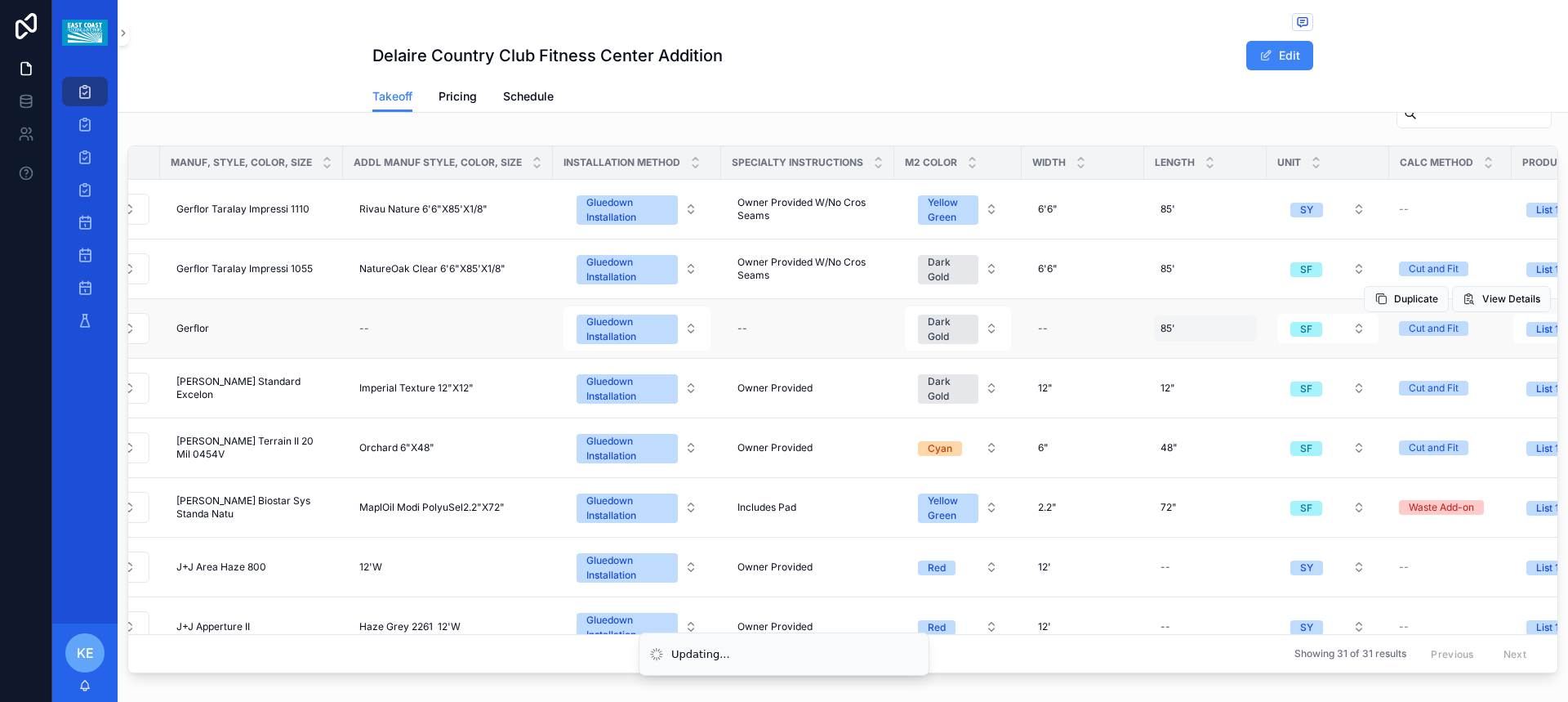
click at [1160, 332] on span "85'" at bounding box center [1167, 328] width 15 height 13
click button "scrollable content" at bounding box center [1342, 351] width 20 height 20
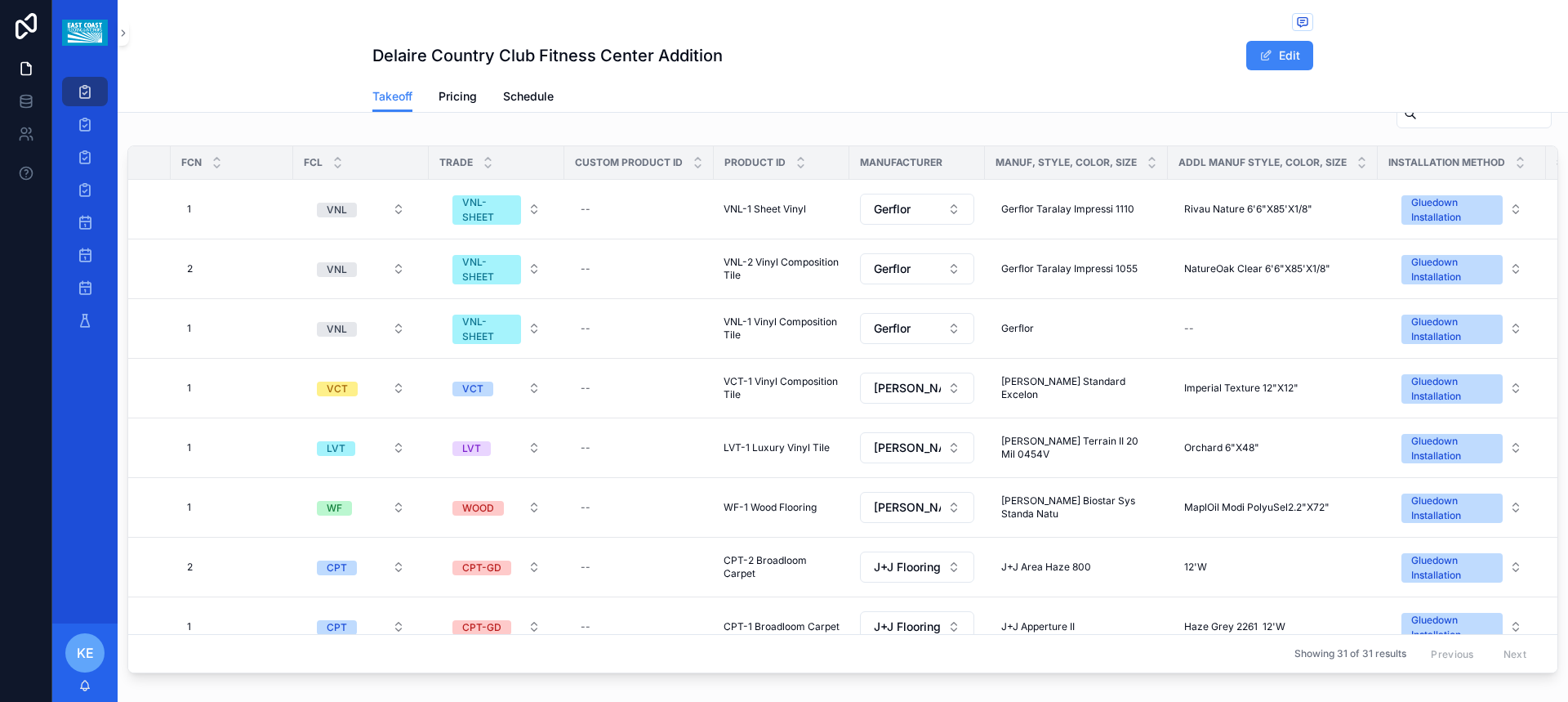
scroll to position [0, 0]
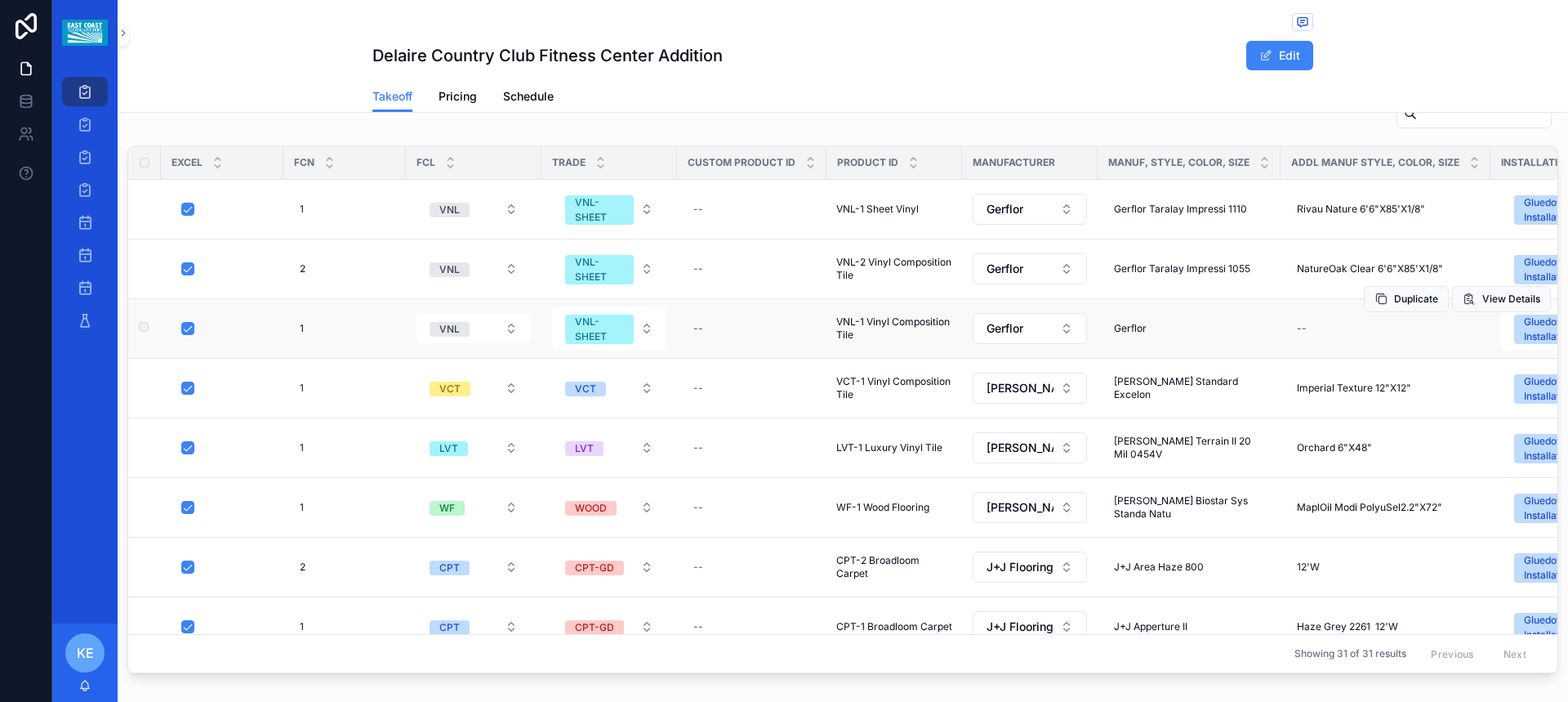
click at [853, 320] on span "VNL-1 Vinyl Composition Tile" at bounding box center [894, 328] width 115 height 26
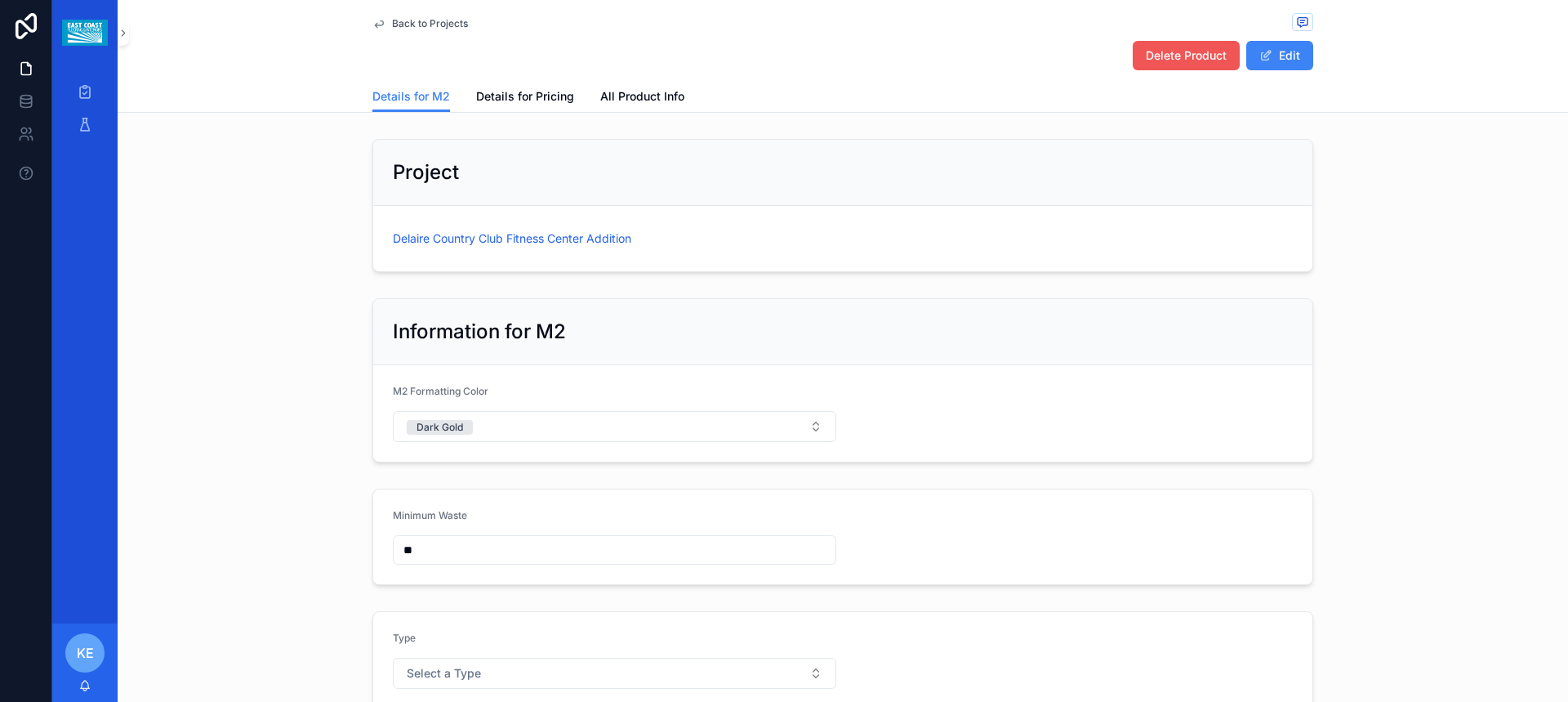
click at [1151, 48] on span "Delete Product" at bounding box center [1185, 55] width 81 height 17
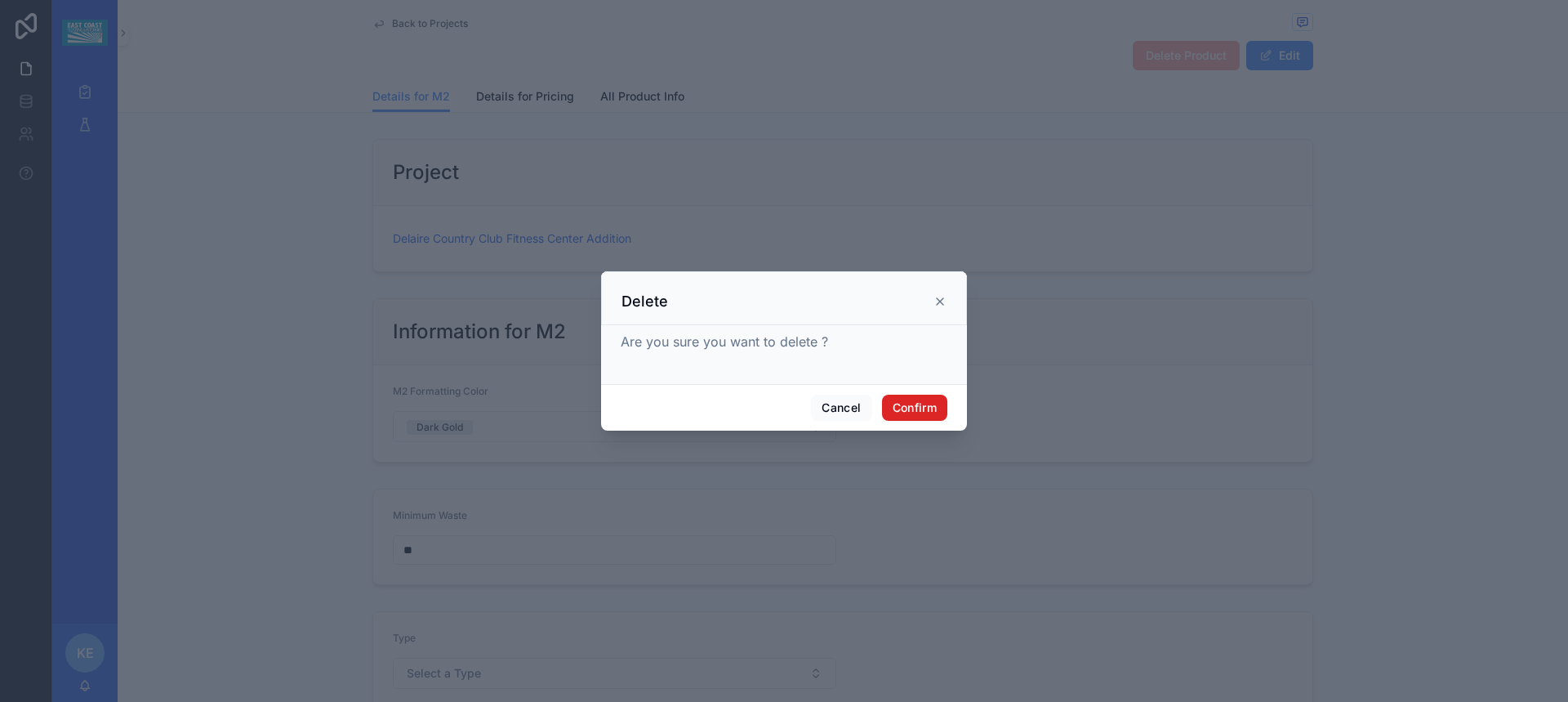
click at [920, 404] on button "Confirm" at bounding box center [914, 407] width 66 height 26
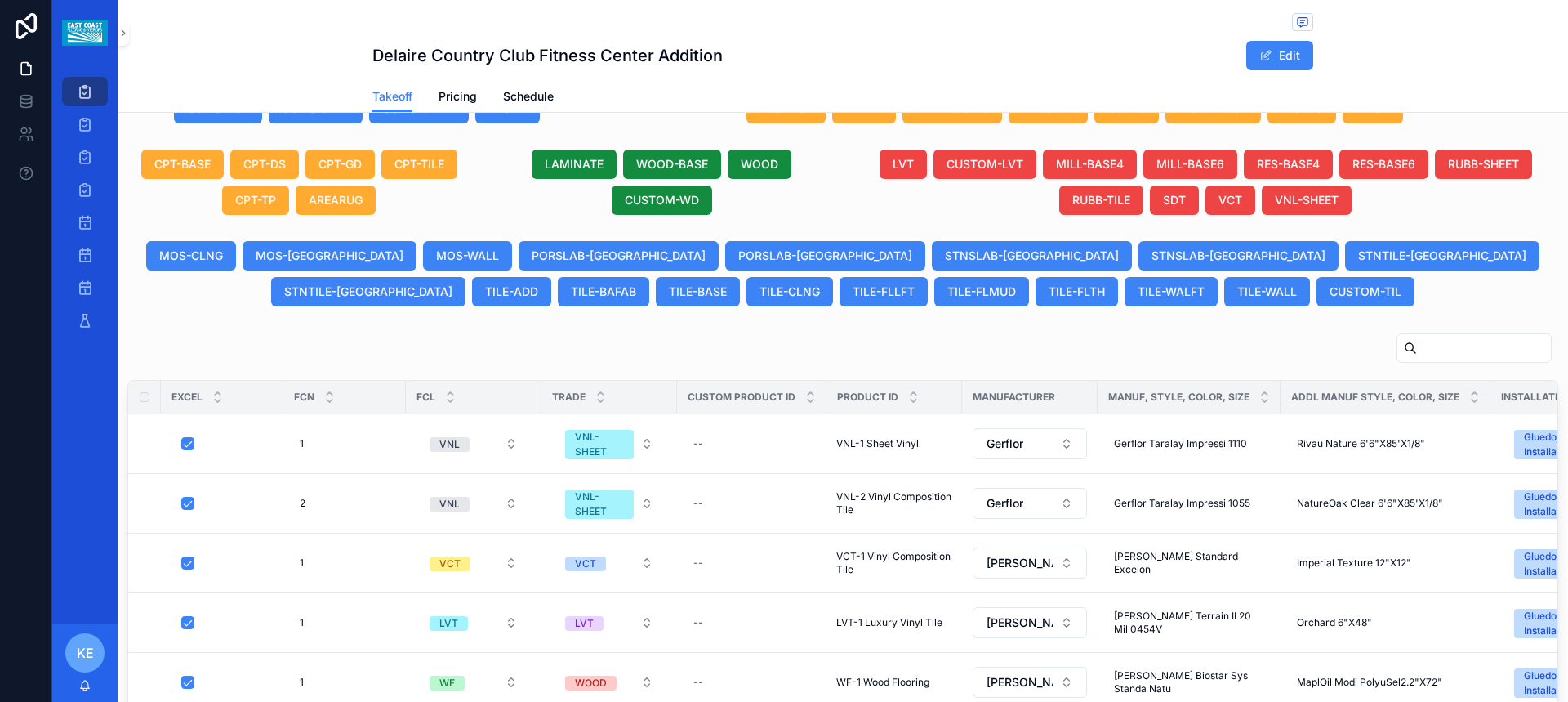
scroll to position [817, 0]
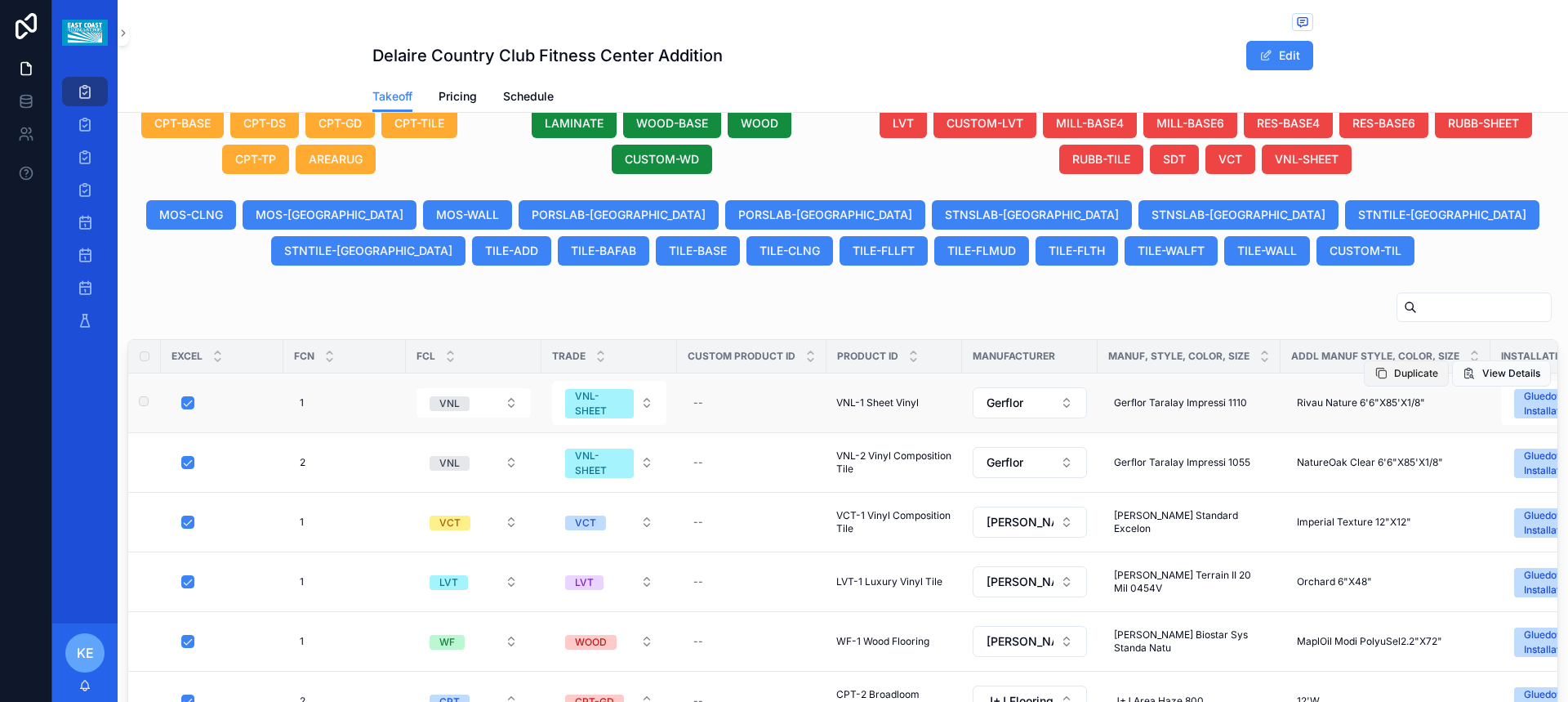
click at [1394, 374] on span "Duplicate" at bounding box center [1415, 373] width 44 height 13
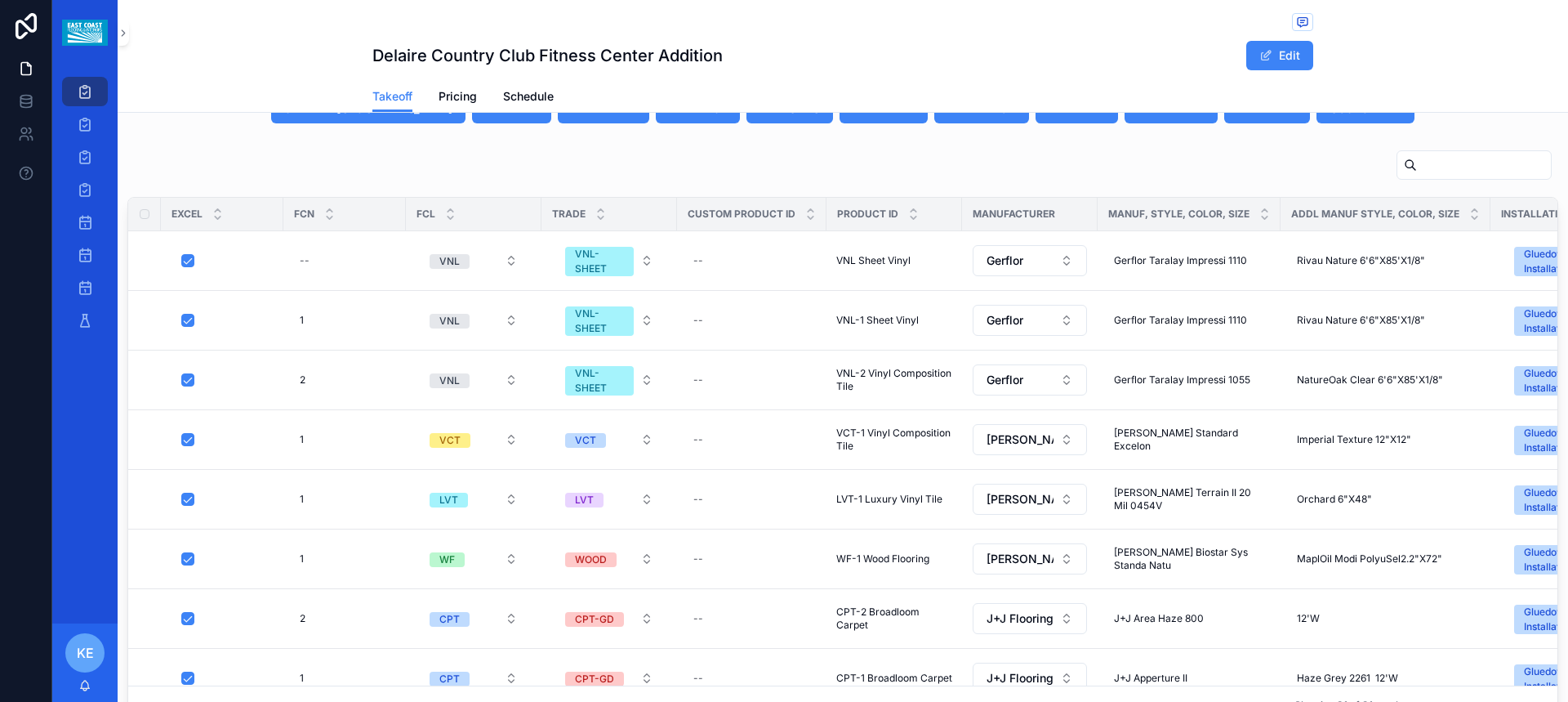
scroll to position [929, 0]
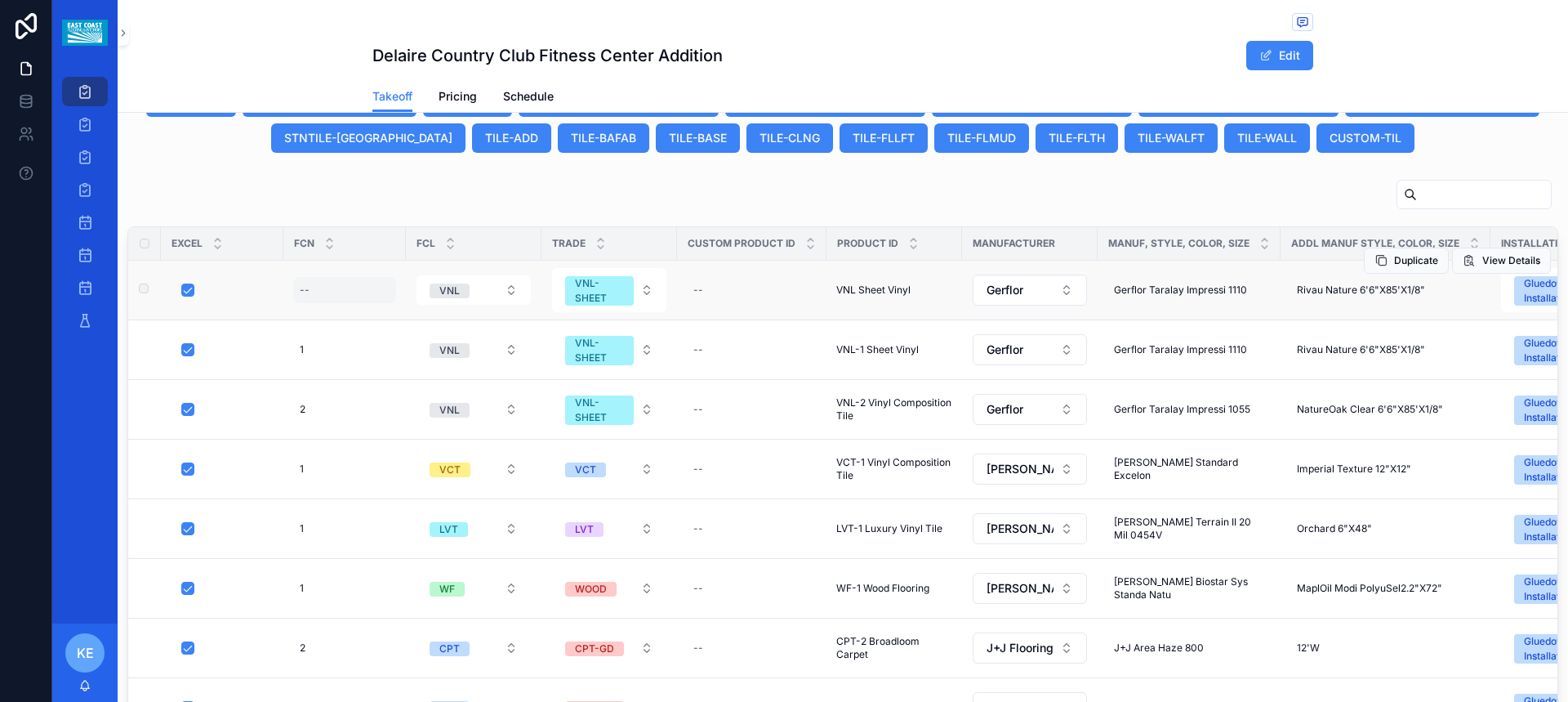
click at [302, 298] on div "--" at bounding box center [344, 290] width 103 height 26
type input "*"
click button "scrollable content" at bounding box center [499, 312] width 20 height 20
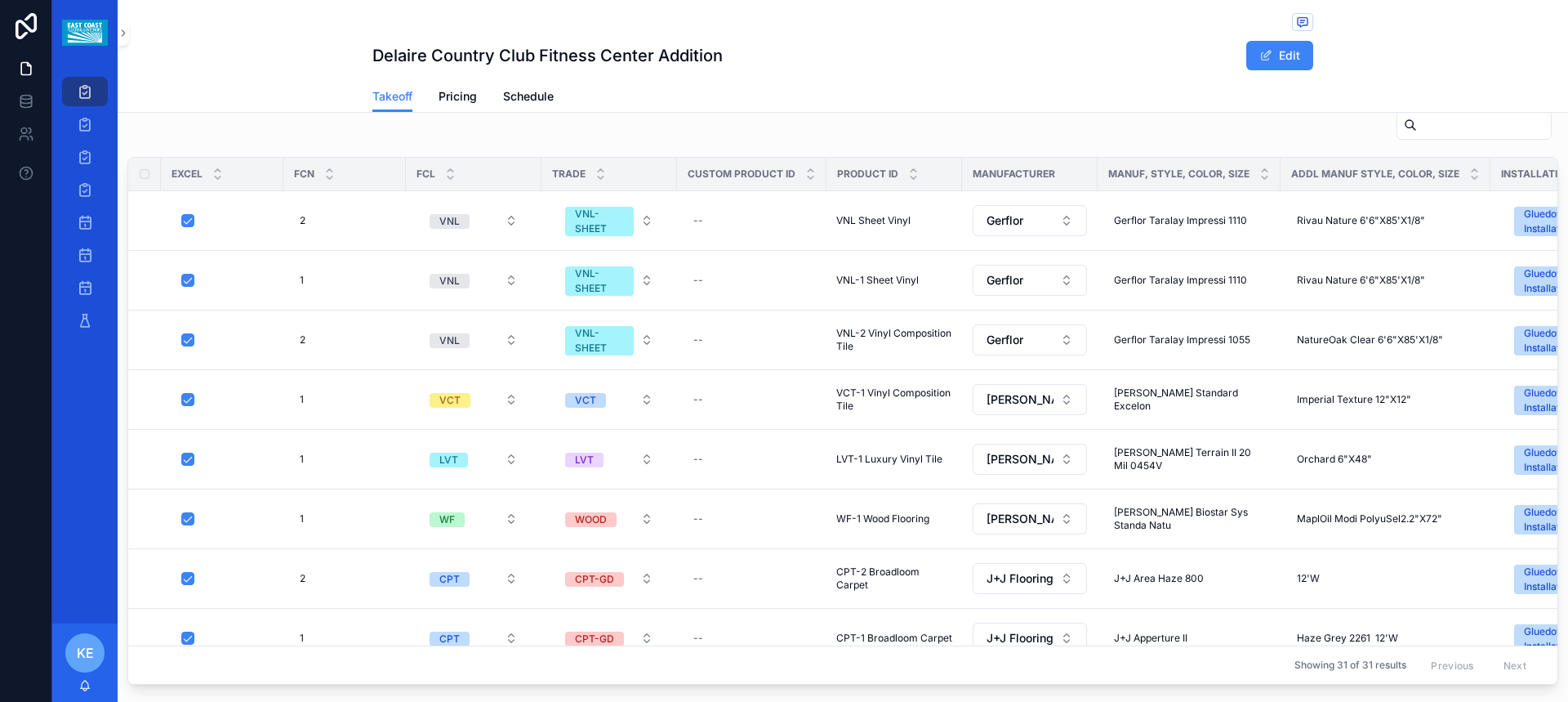
scroll to position [1012, 0]
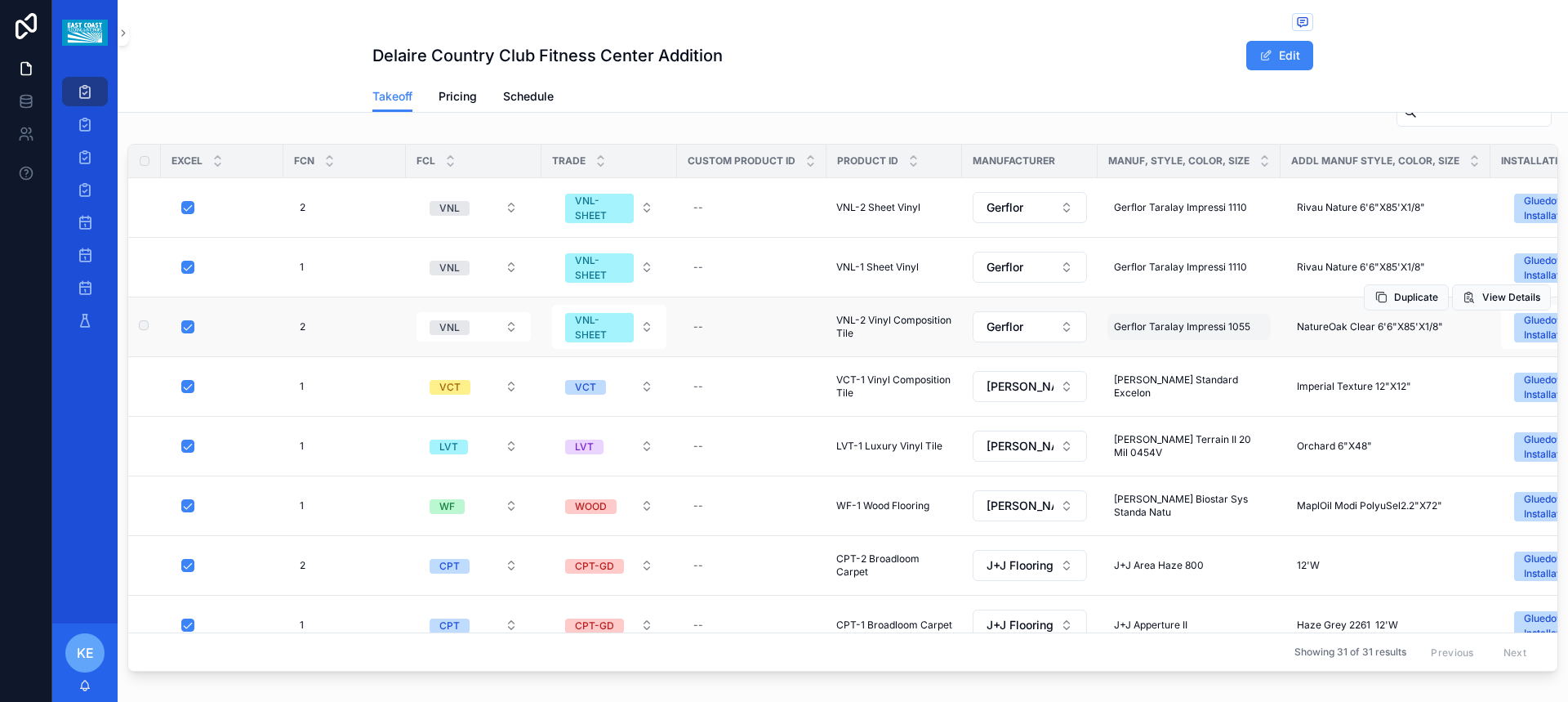
click at [1217, 328] on span "Gerflor Taralay Impressi 1055" at bounding box center [1181, 326] width 136 height 13
click at [1209, 327] on span "Gerflor Taralay Impressi 1055" at bounding box center [1181, 326] width 136 height 13
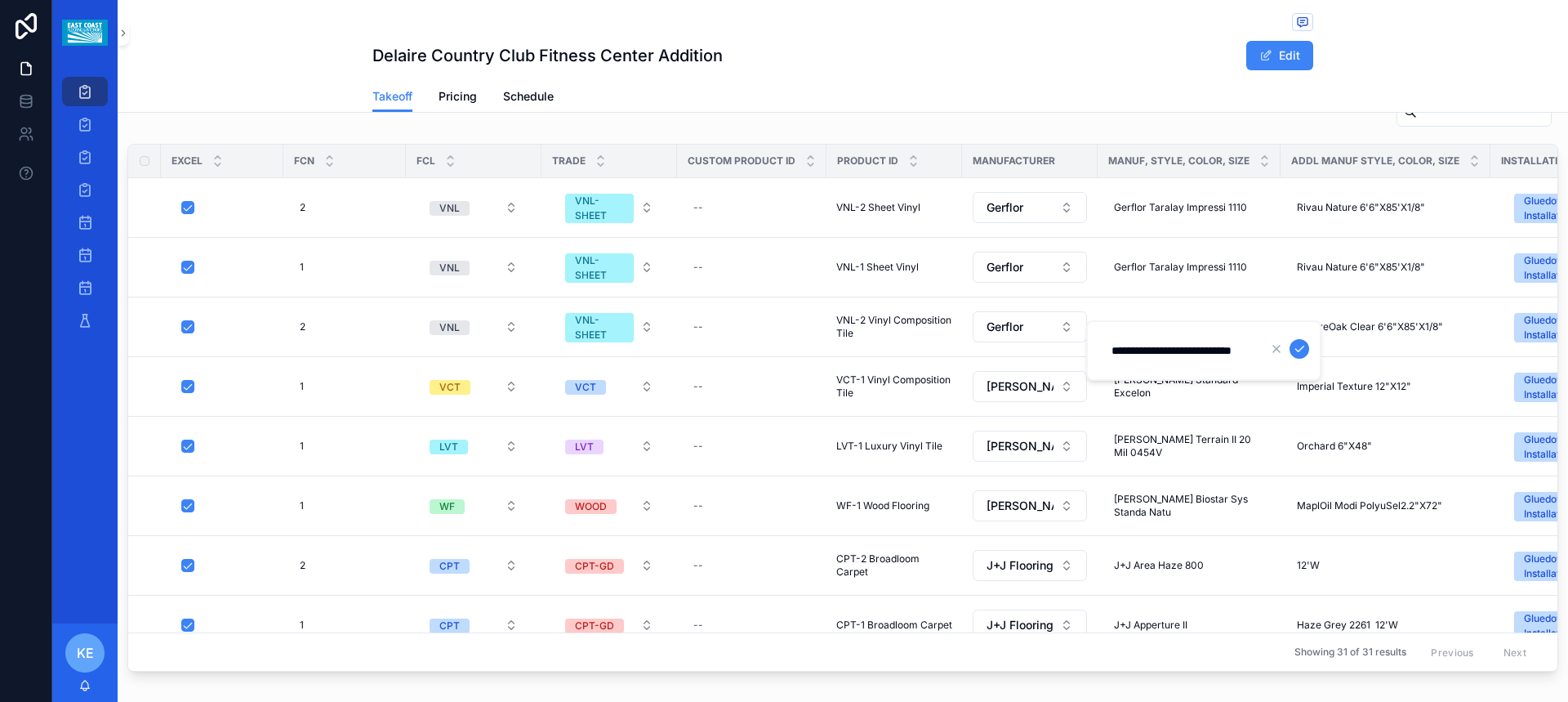
click at [1237, 348] on input "**********" at bounding box center [1178, 350] width 155 height 23
click at [1226, 348] on input "**********" at bounding box center [1178, 350] width 155 height 23
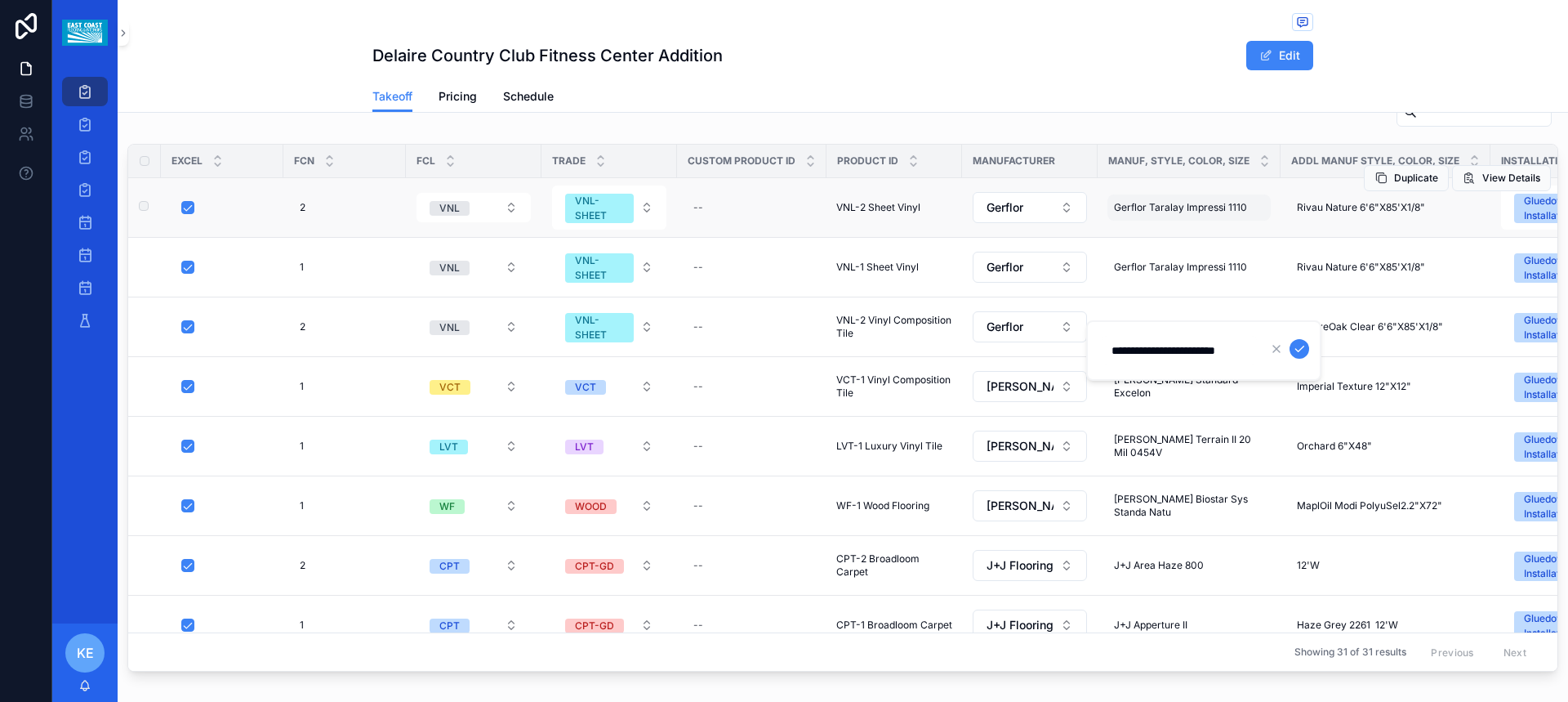
type input "**********"
click at [1215, 210] on span "Gerflor Taralay Impressi 1110" at bounding box center [1180, 207] width 133 height 13
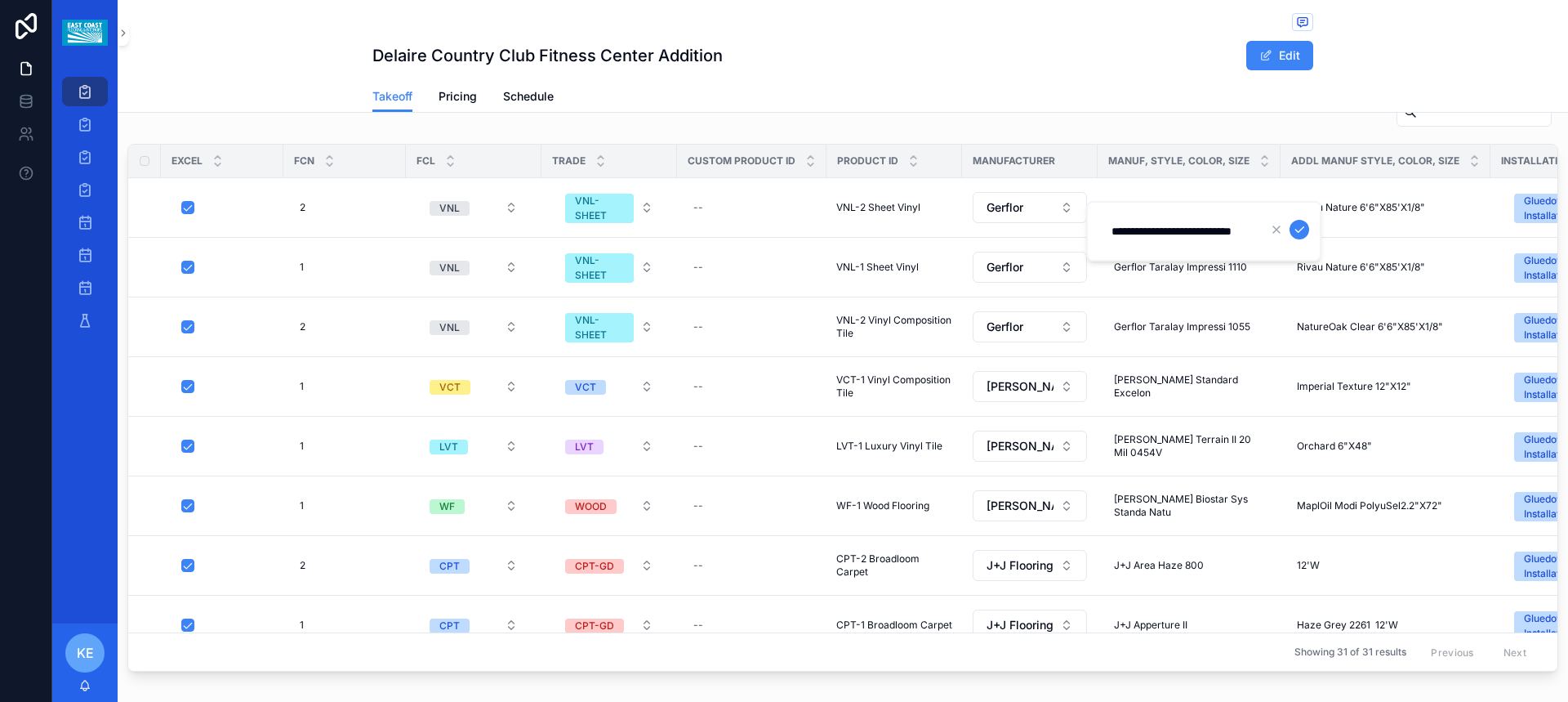
scroll to position [0, 18]
drag, startPoint x: 1225, startPoint y: 230, endPoint x: 1253, endPoint y: 230, distance: 28.0
click at [1253, 230] on input "**********" at bounding box center [1178, 230] width 155 height 23
type input "**********"
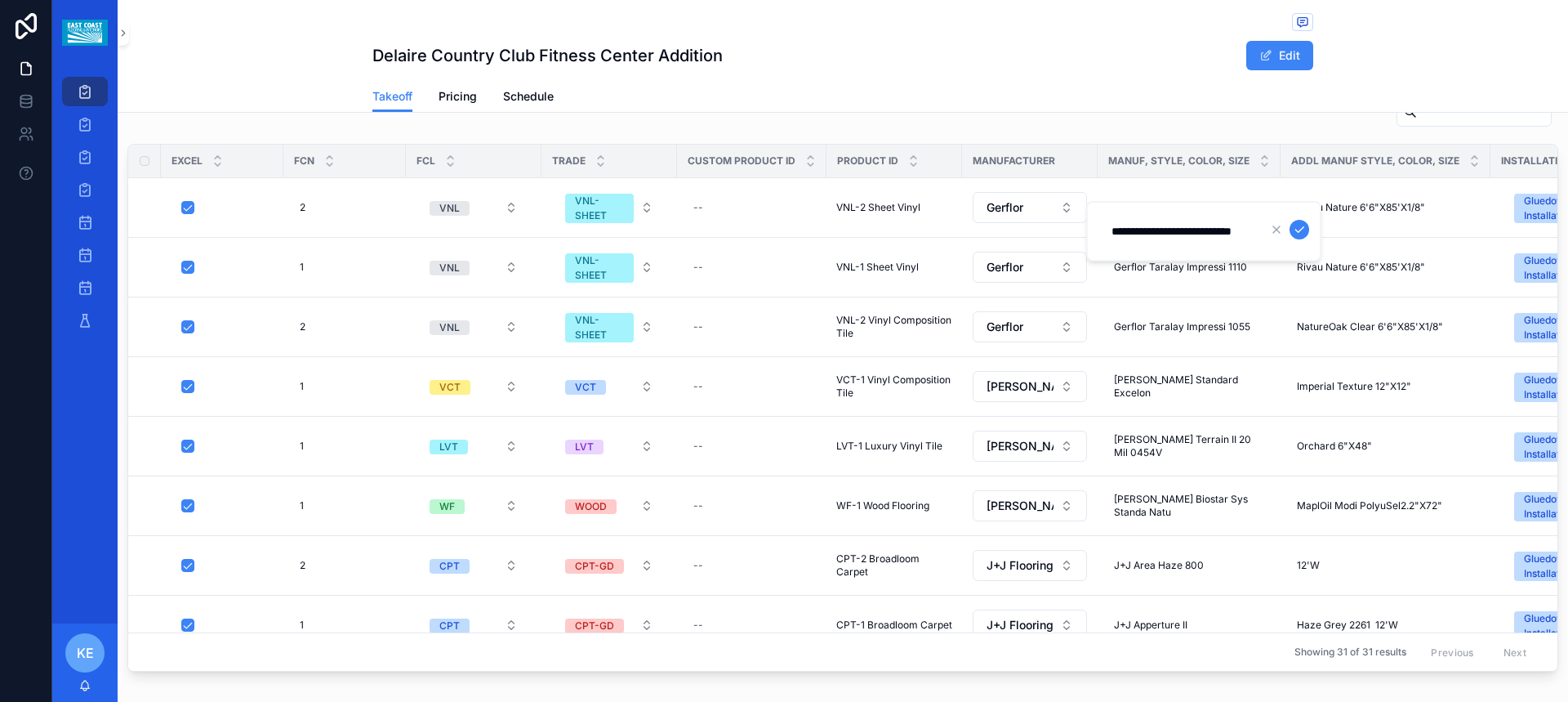
click button "scrollable content" at bounding box center [1299, 229] width 20 height 20
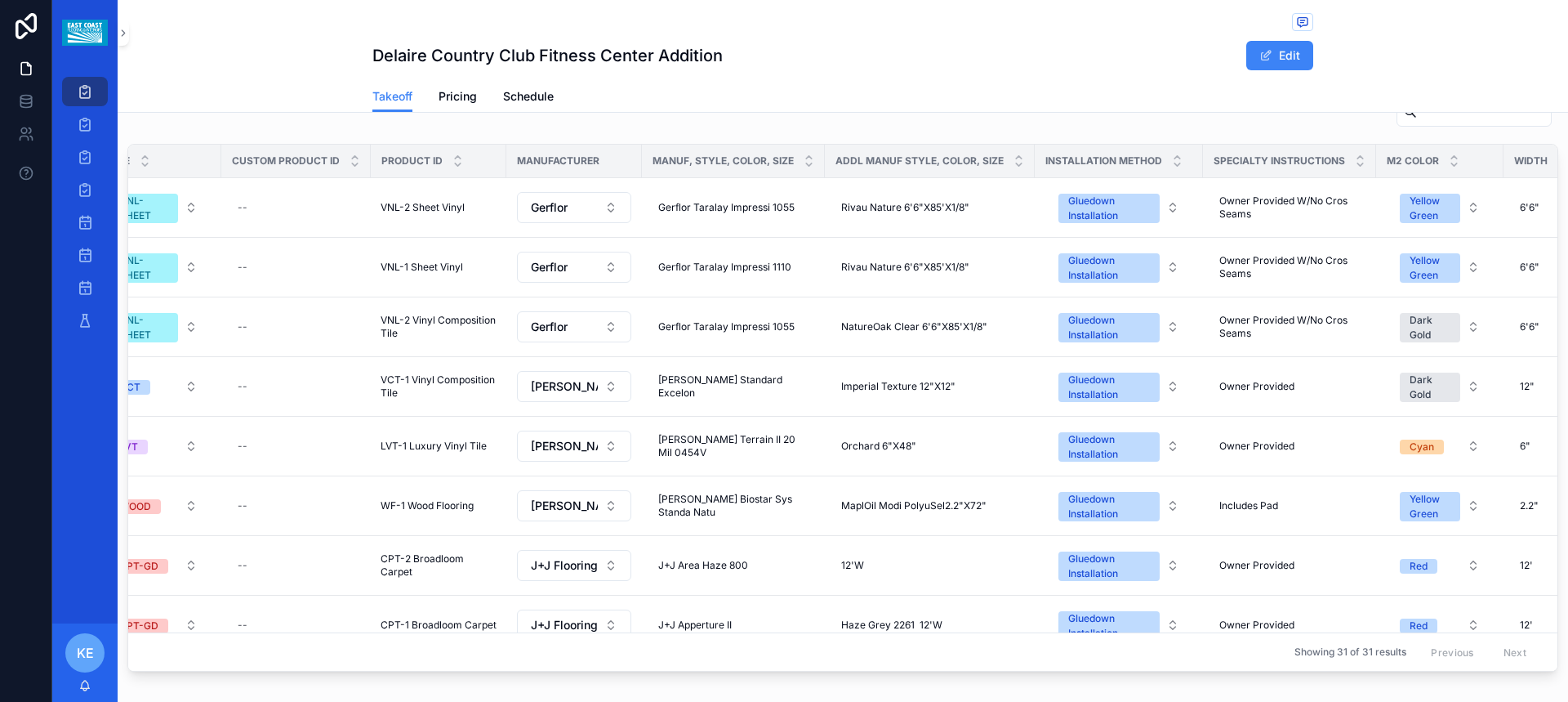
scroll to position [0, 457]
click at [898, 332] on span "NatureOak Clear 6'6"X85'X1/8"" at bounding box center [912, 326] width 146 height 13
click at [884, 209] on span "Rivau Nature 6'6"X85'X1/8"" at bounding box center [903, 207] width 128 height 13
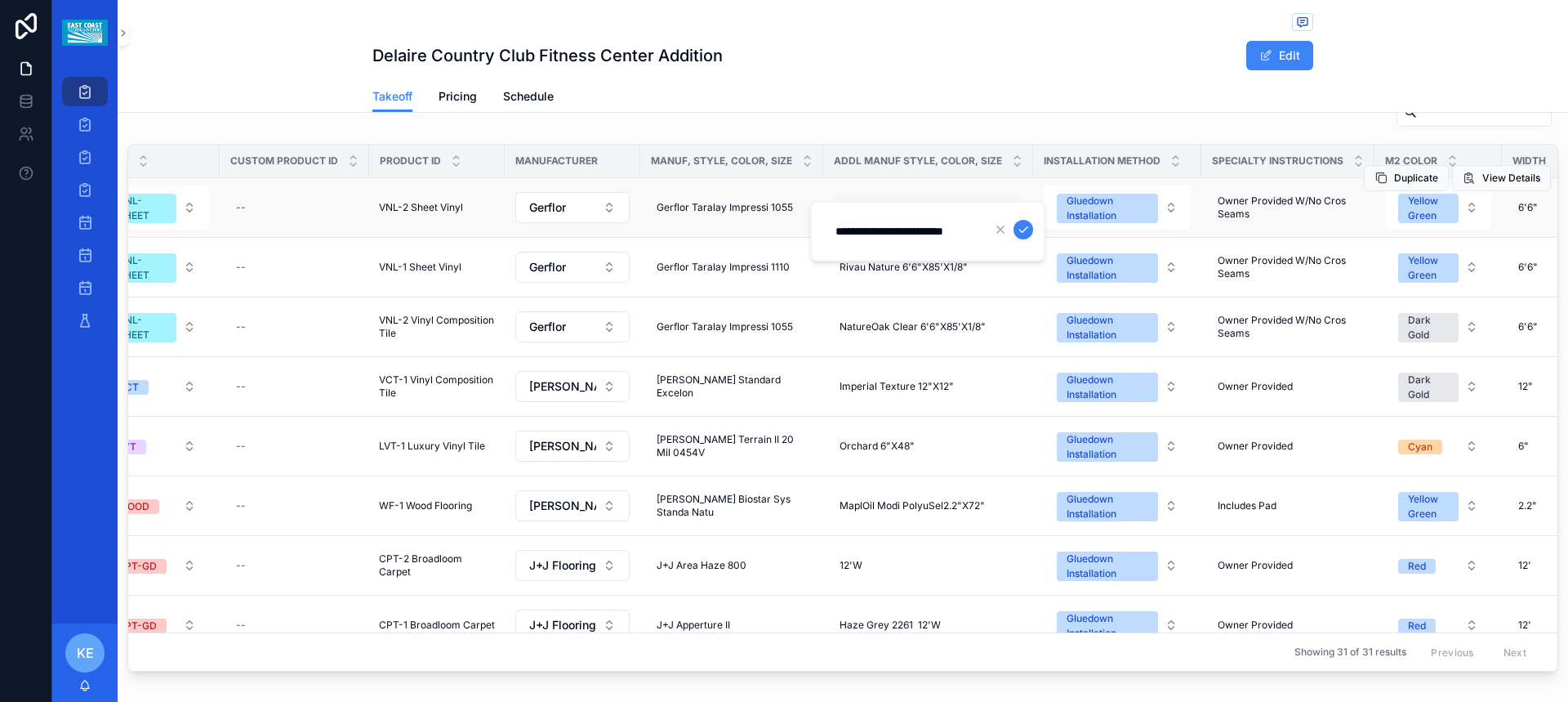
type input "**********"
click button "scrollable content" at bounding box center [1023, 229] width 20 height 20
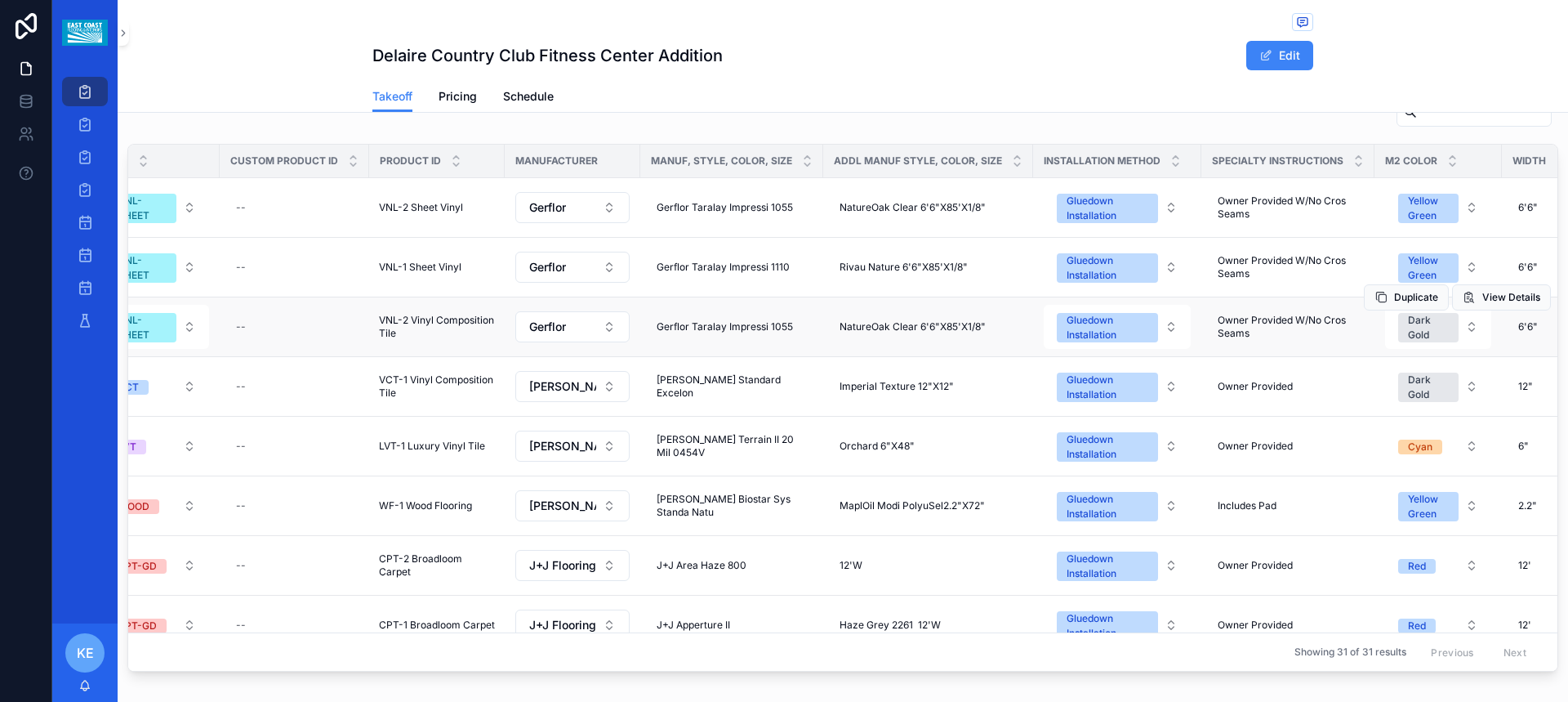
click at [875, 340] on td "NatureOak Clear 6'6"X85'X1/8" NatureOak Clear 6'6"X85'X1/8"" at bounding box center [928, 327] width 209 height 60
click at [875, 334] on div "NatureOak Clear 6'6"X85'X1/8" NatureOak Clear 6'6"X85'X1/8"" at bounding box center [928, 326] width 190 height 26
click button "scrollable content" at bounding box center [1023, 349] width 20 height 20
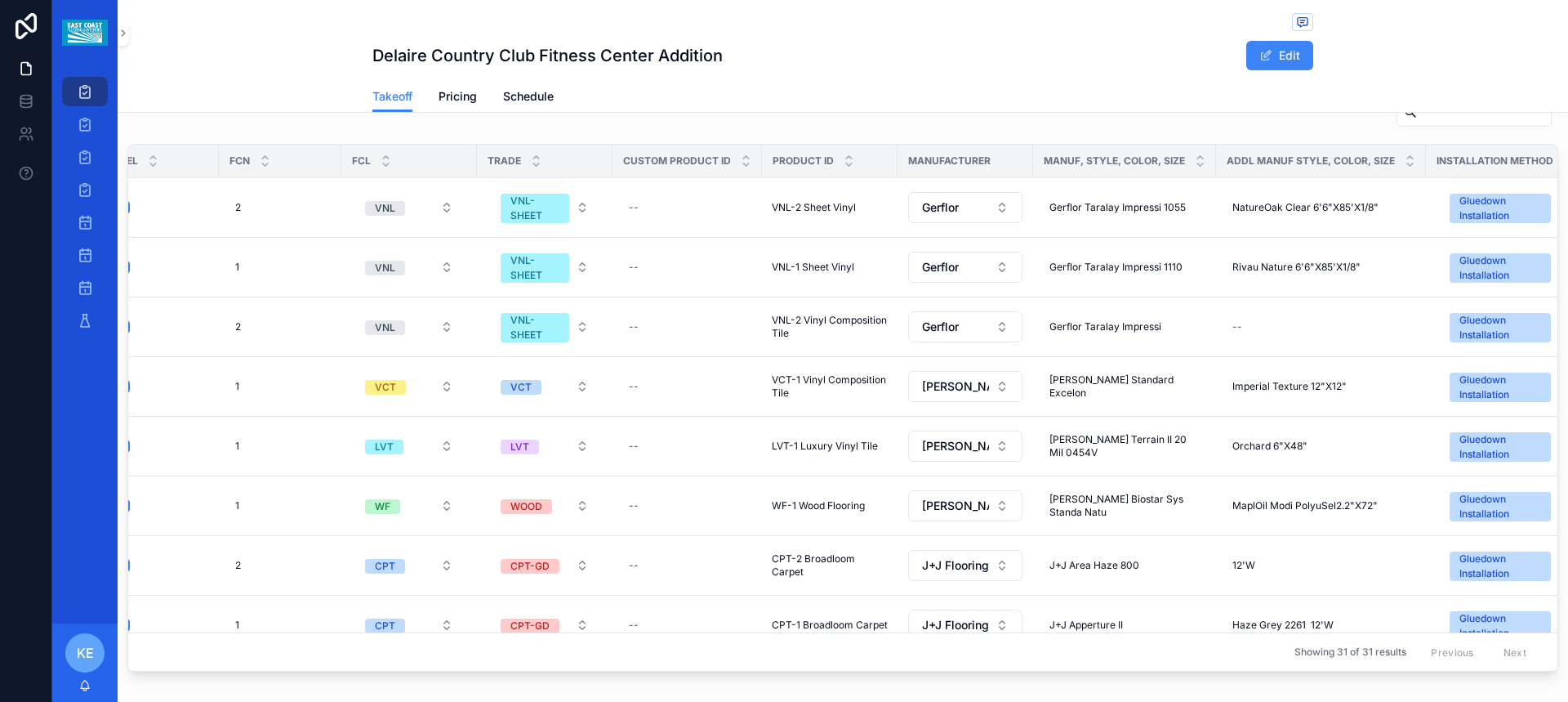
scroll to position [0, 62]
click at [791, 320] on span "VNL-2 Vinyl Composition Tile" at bounding box center [832, 326] width 115 height 26
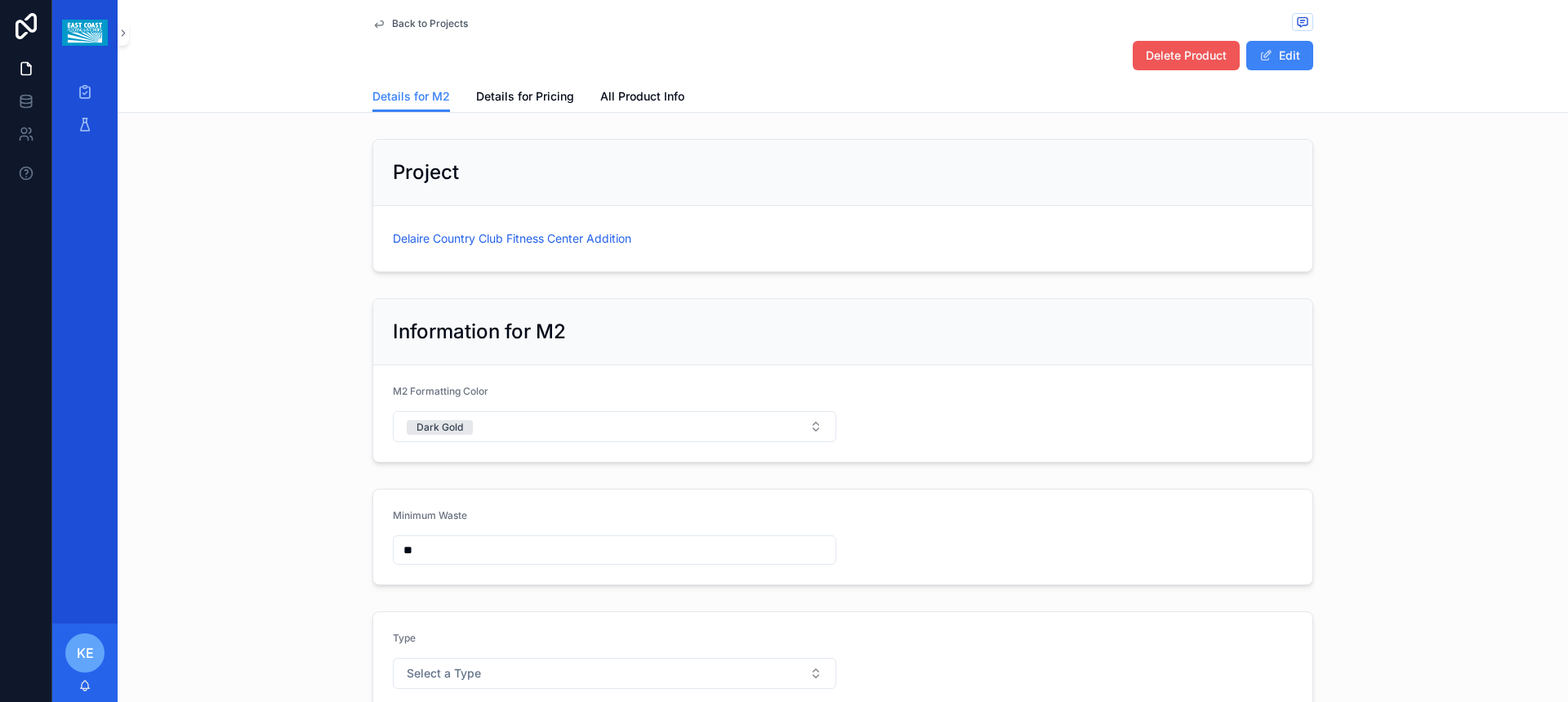
click at [1179, 50] on span "Delete Product" at bounding box center [1185, 55] width 81 height 17
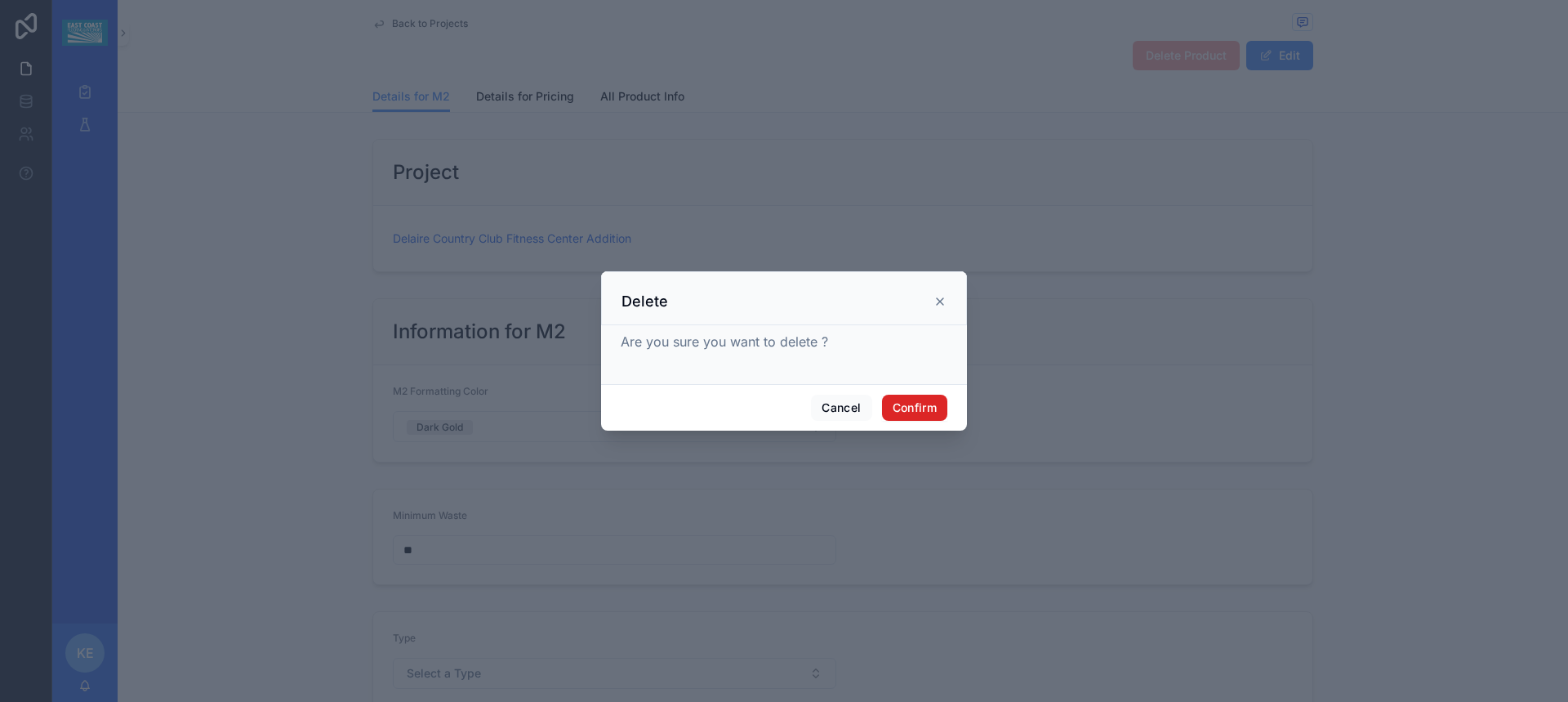
click at [921, 410] on button "Confirm" at bounding box center [914, 407] width 66 height 26
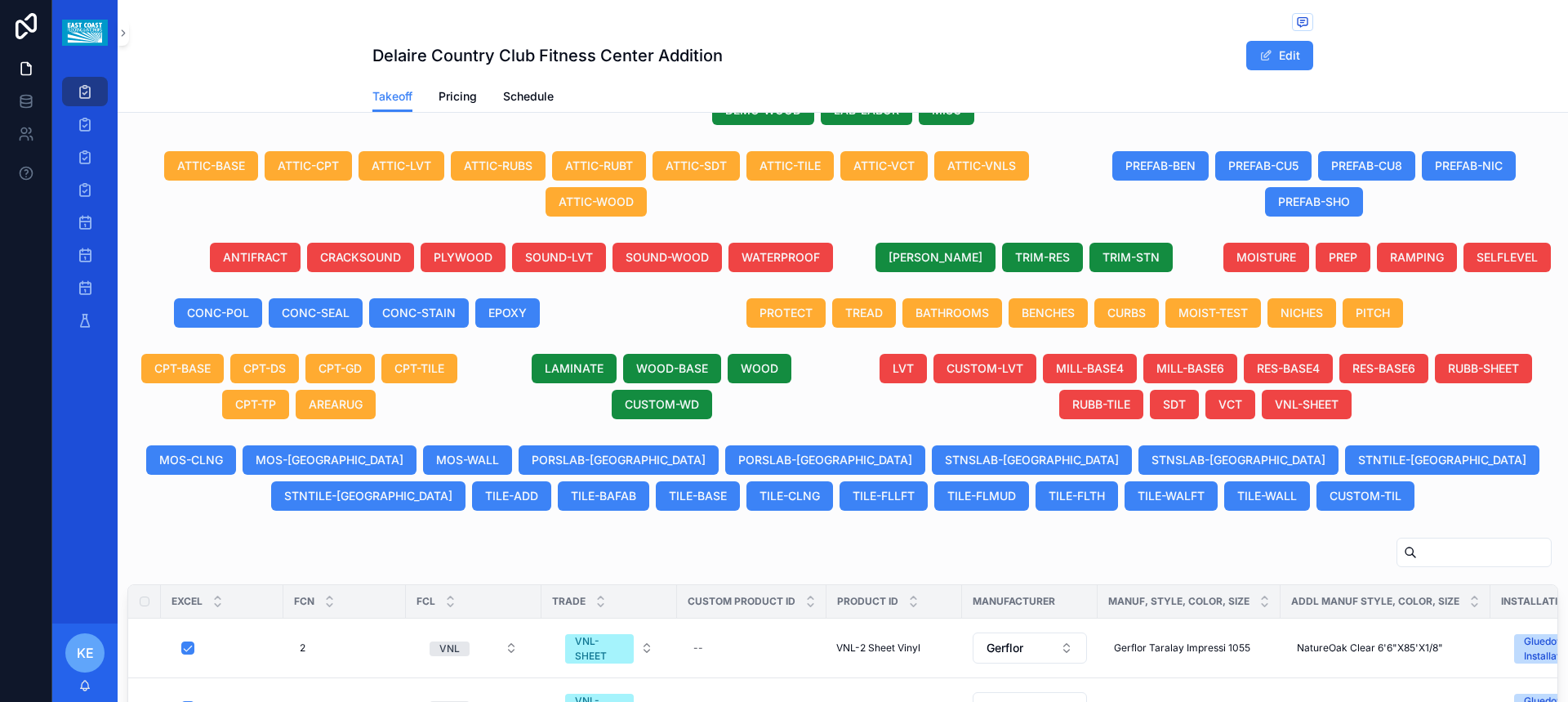
scroll to position [653, 0]
